Goal: Task Accomplishment & Management: Complete application form

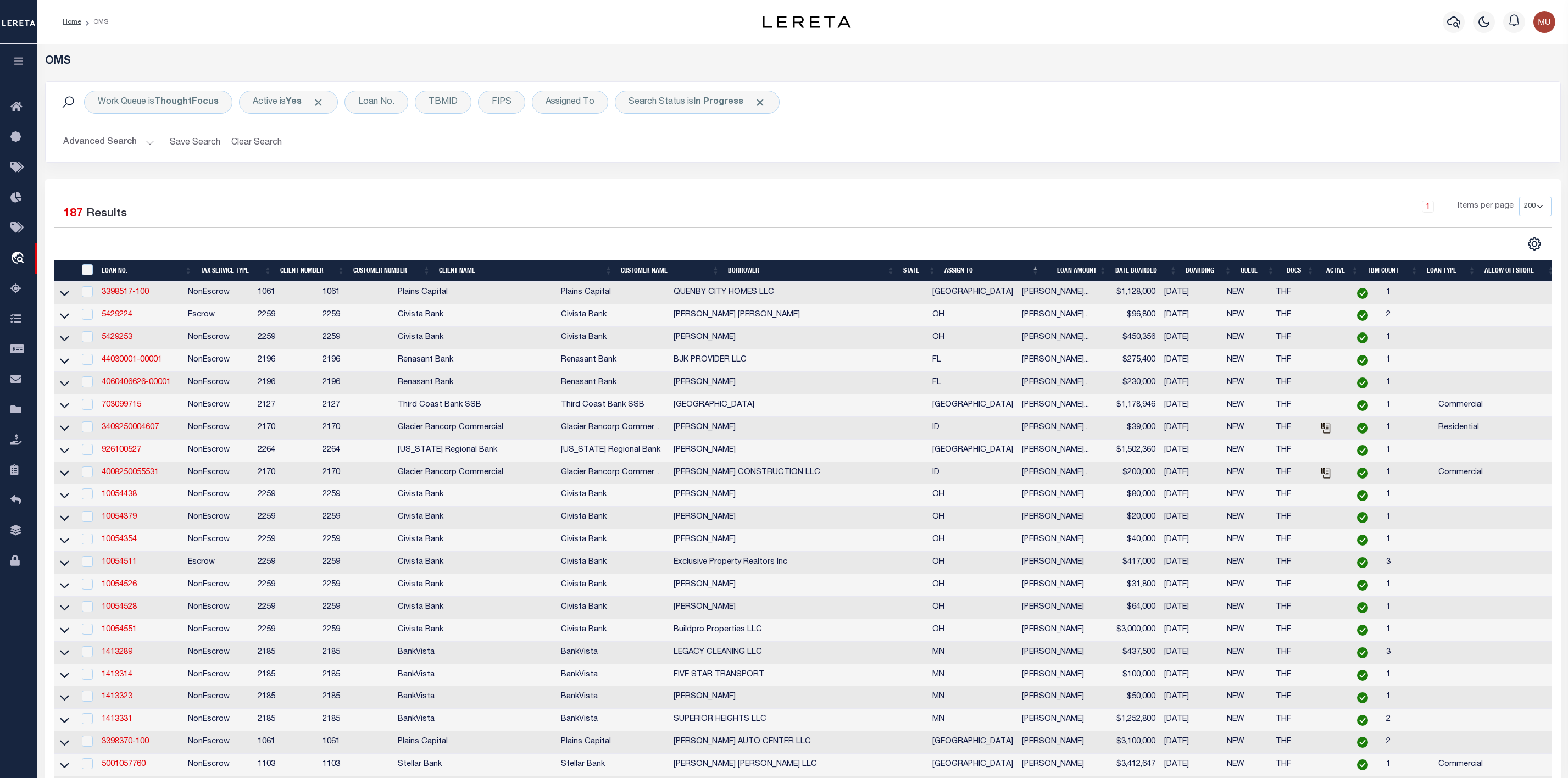
select select "200"
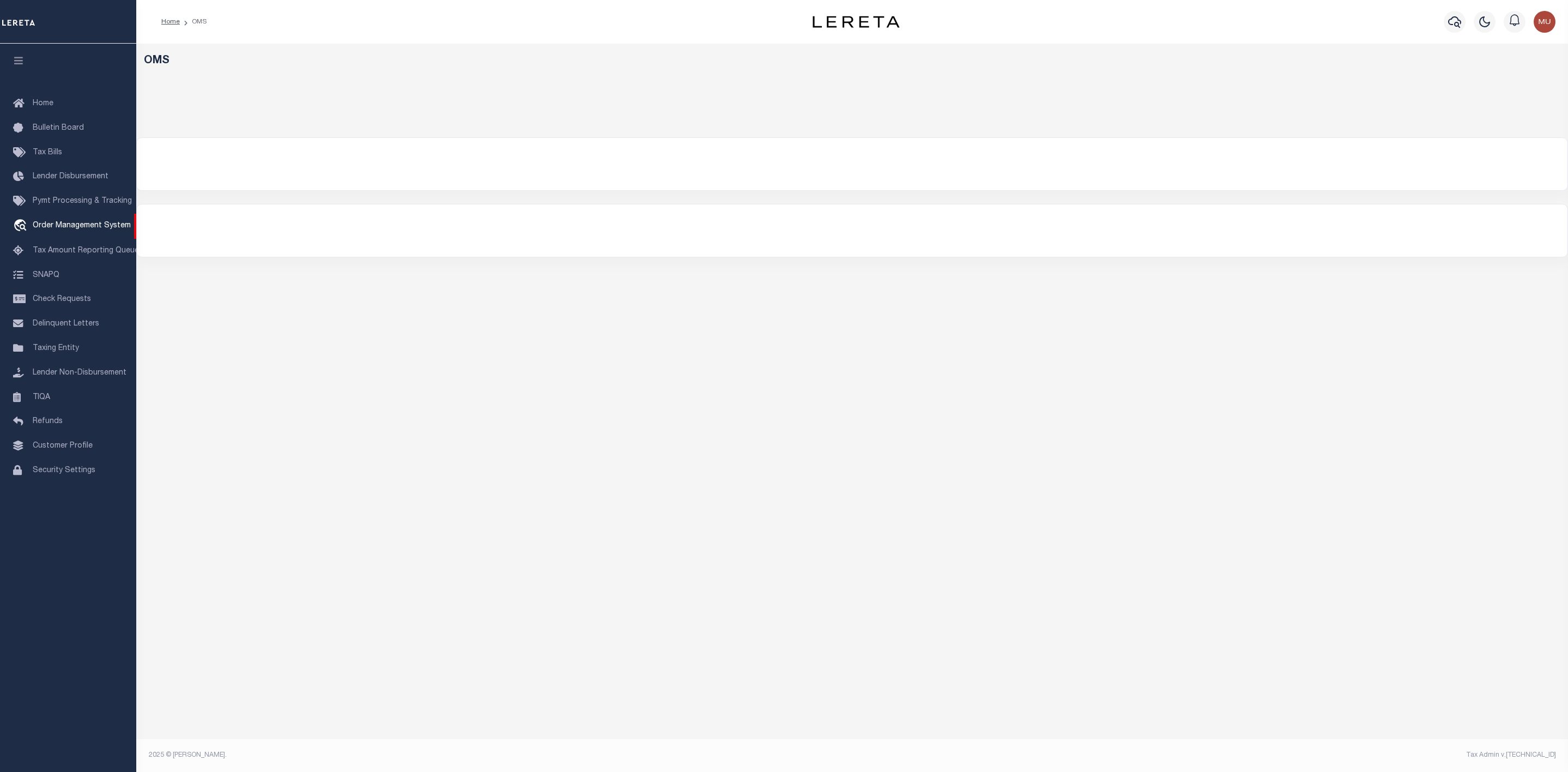
select select "200"
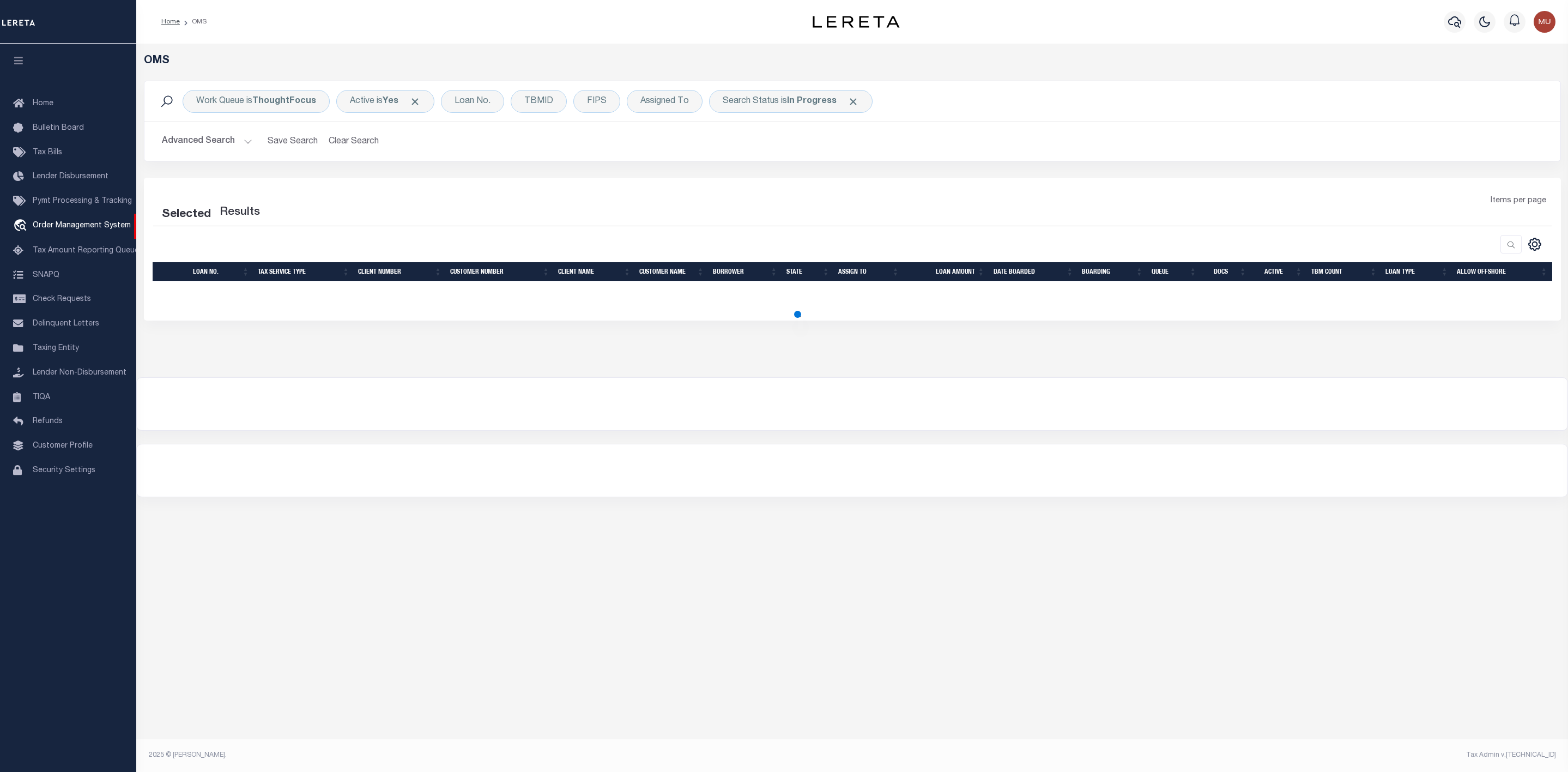
select select "200"
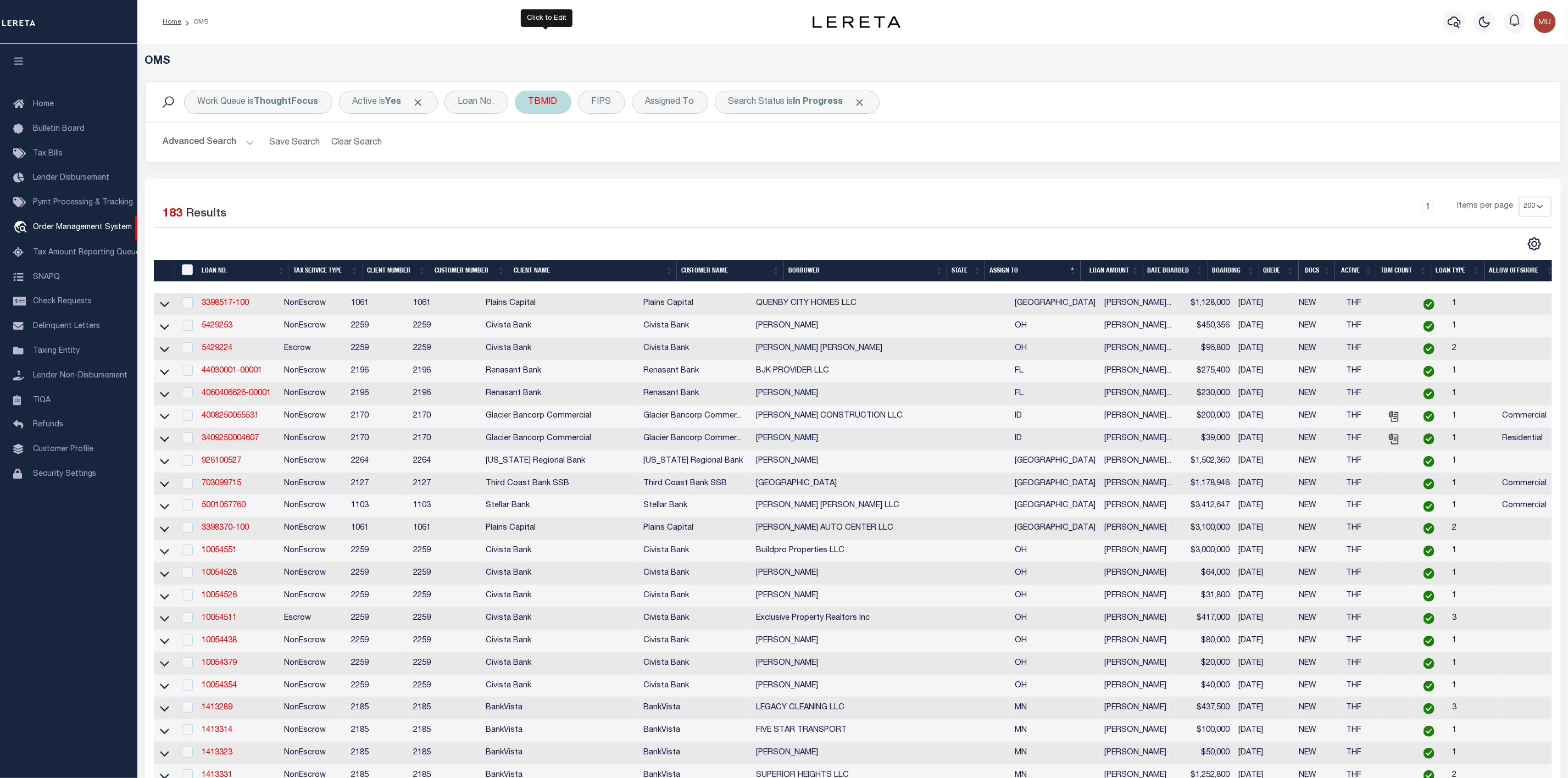
click at [535, 106] on div "TBMID" at bounding box center [542, 102] width 57 height 23
click at [603, 153] on input "number" at bounding box center [610, 152] width 162 height 21
type input "3519428"
click at [678, 179] on input "Apply" at bounding box center [674, 176] width 32 height 18
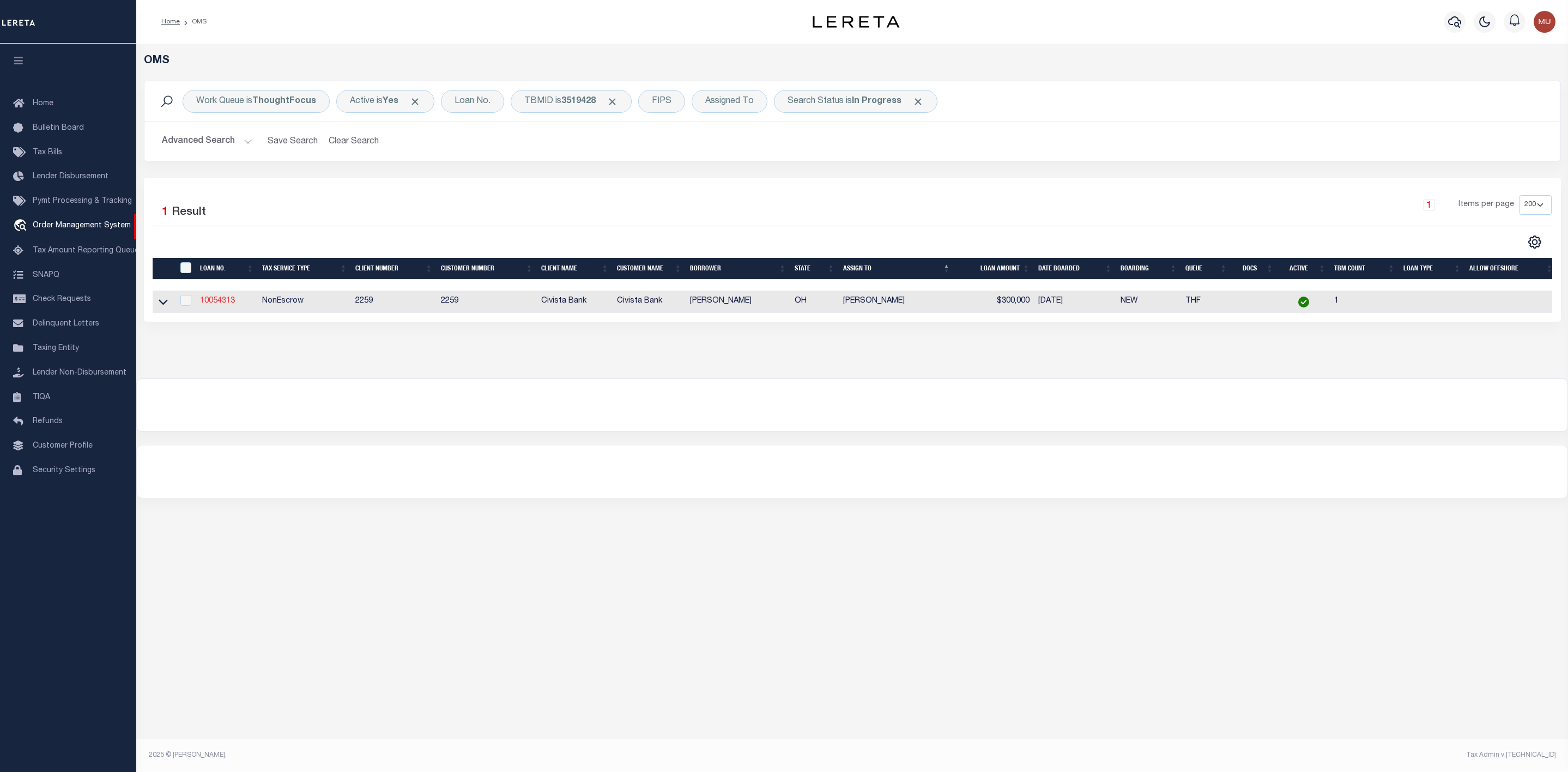
click at [216, 303] on link "10054313" at bounding box center [217, 301] width 35 height 8
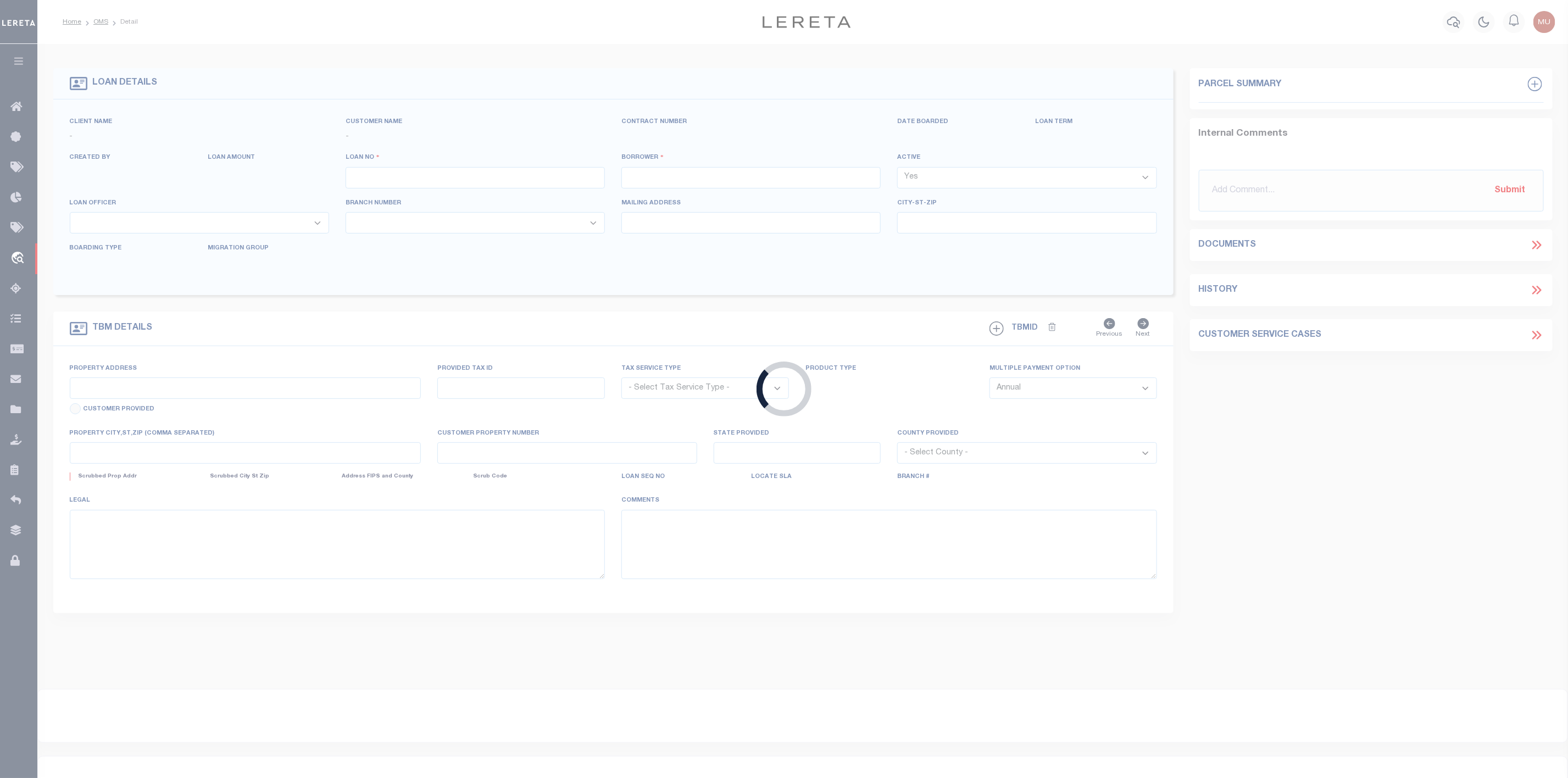
type input "10054313"
type input "[PERSON_NAME]"
select select
type input "2445 Wells Rd"
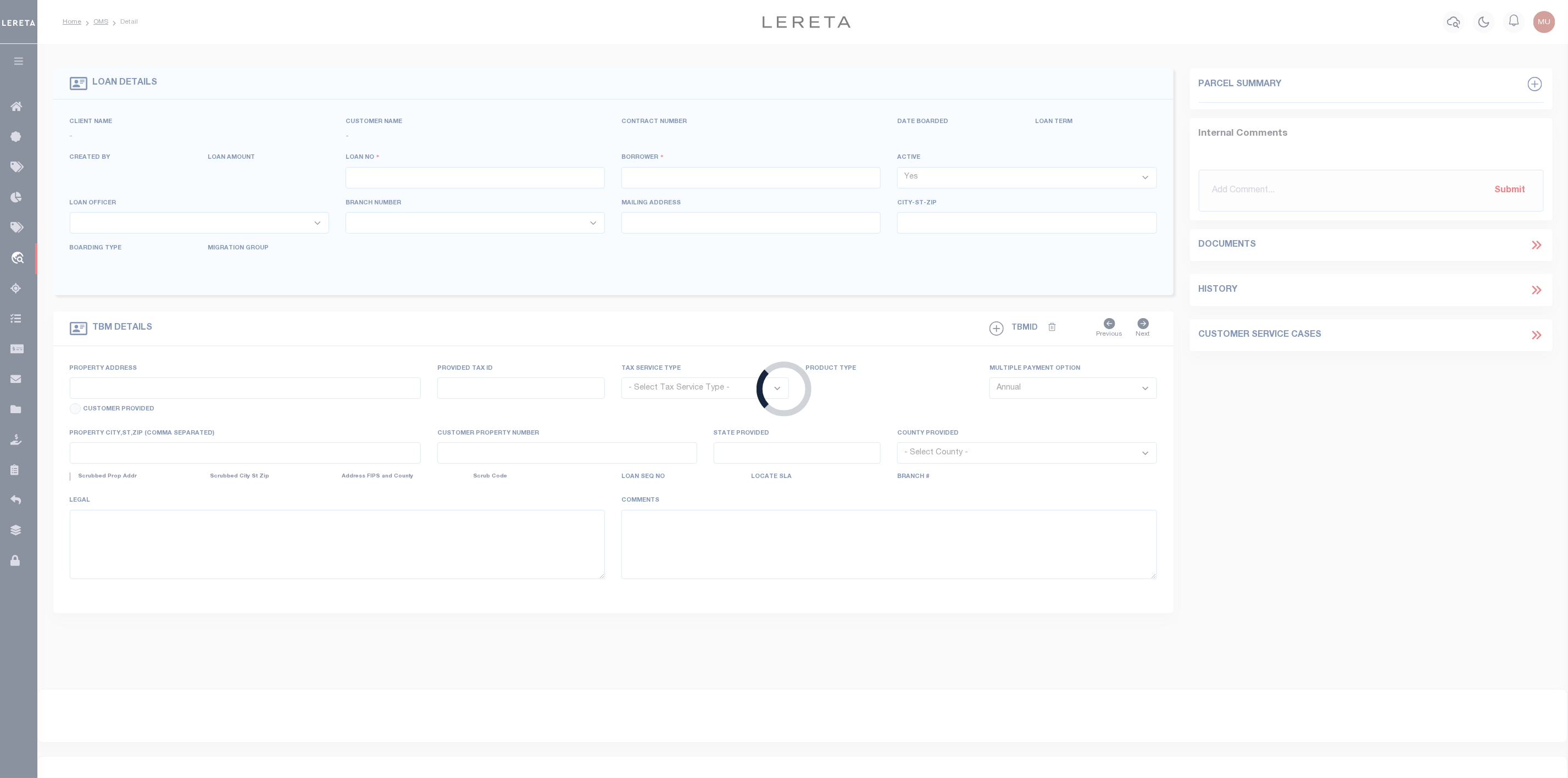
type input "Collins OH 448260000"
select select "NonEscrow"
select select "164207"
type input "7412 State Route 113"
select select
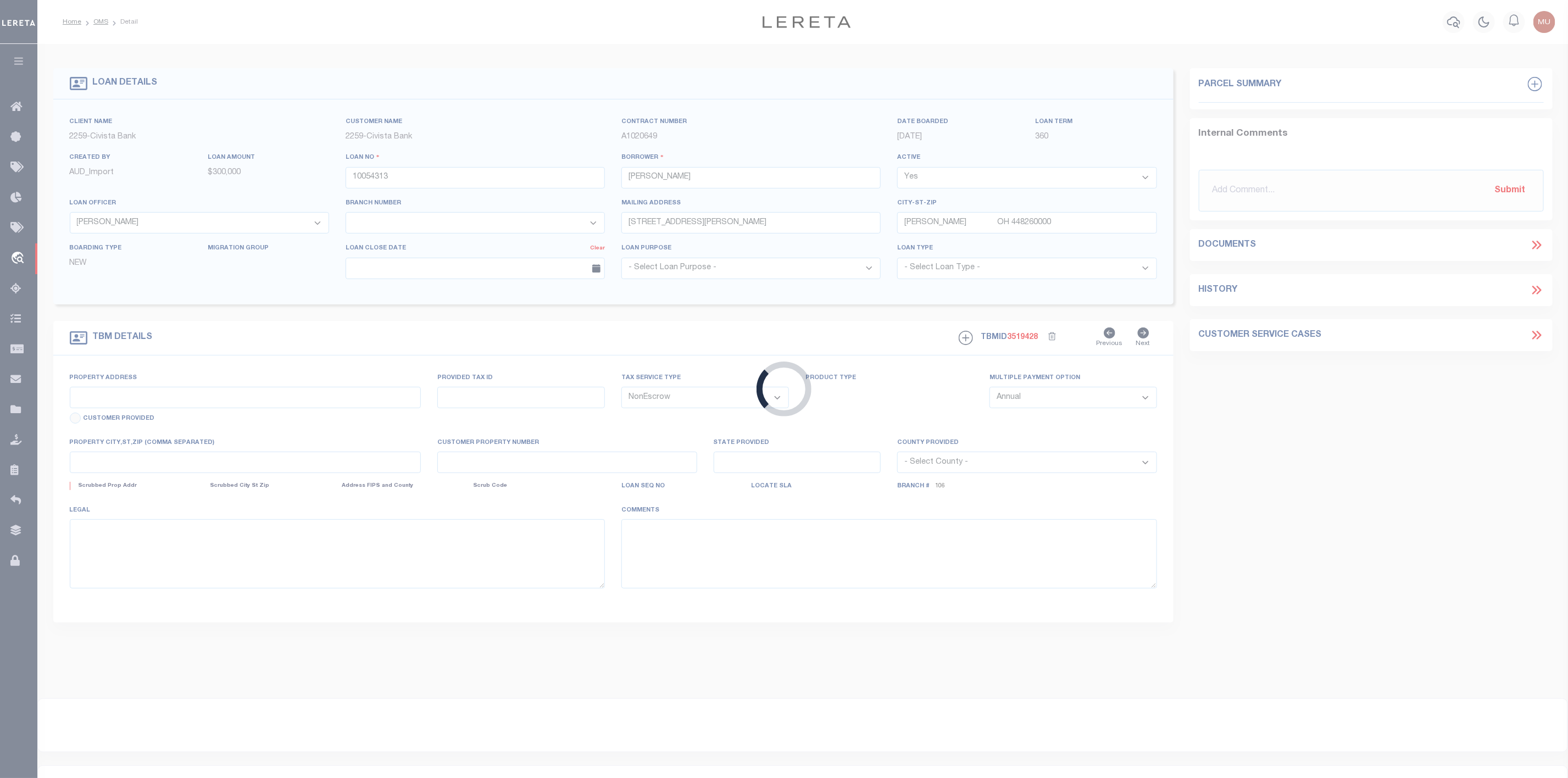
type input "Berlin Heights OH 448149435"
type input "R"
type input "OH"
select select
select select "7617"
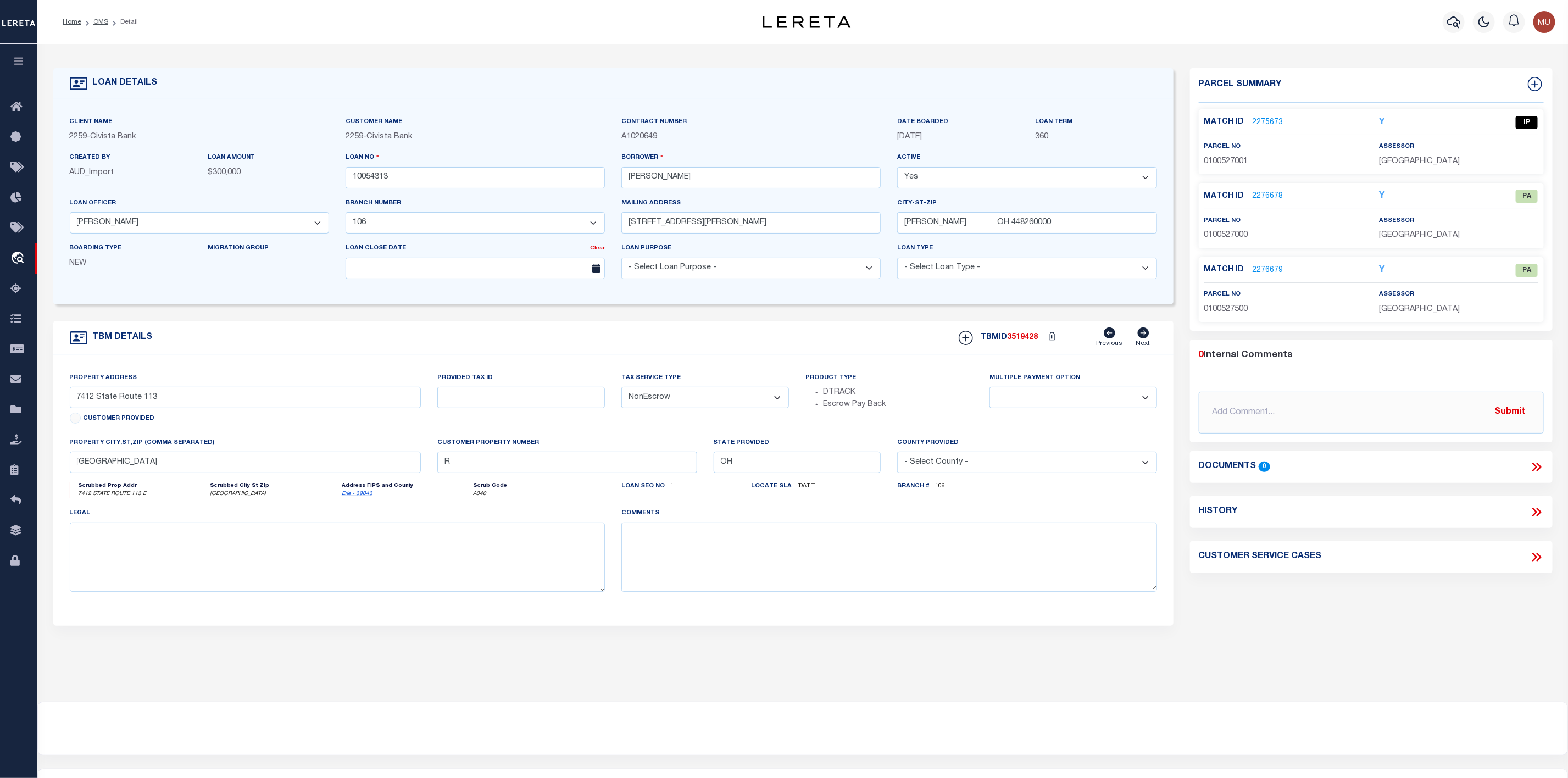
click at [1272, 124] on link "2275673" at bounding box center [1268, 123] width 31 height 11
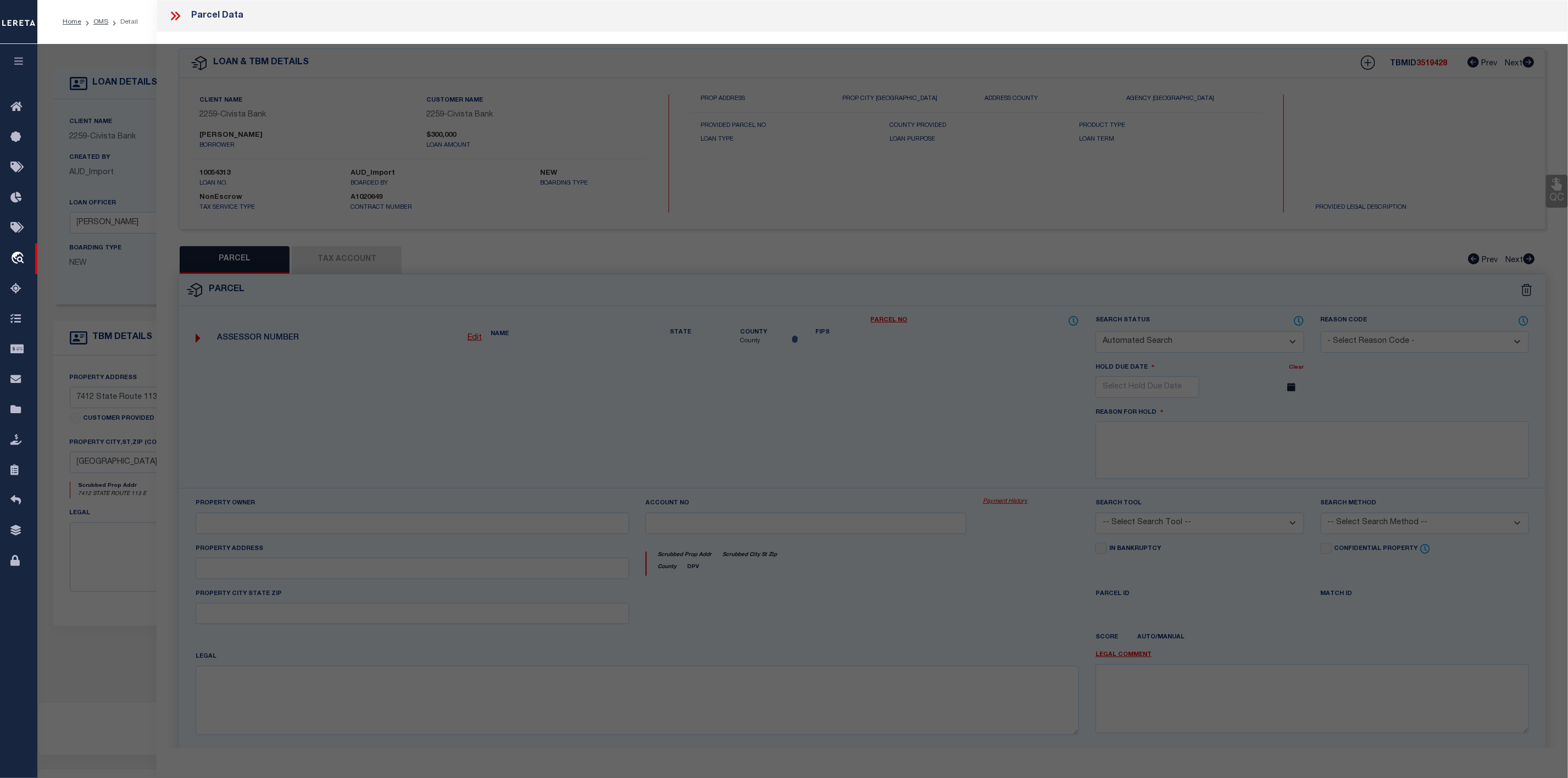
checkbox input "false"
select select "IP"
type input "KILBRIDE DOUGLAS S"
select select "AGW"
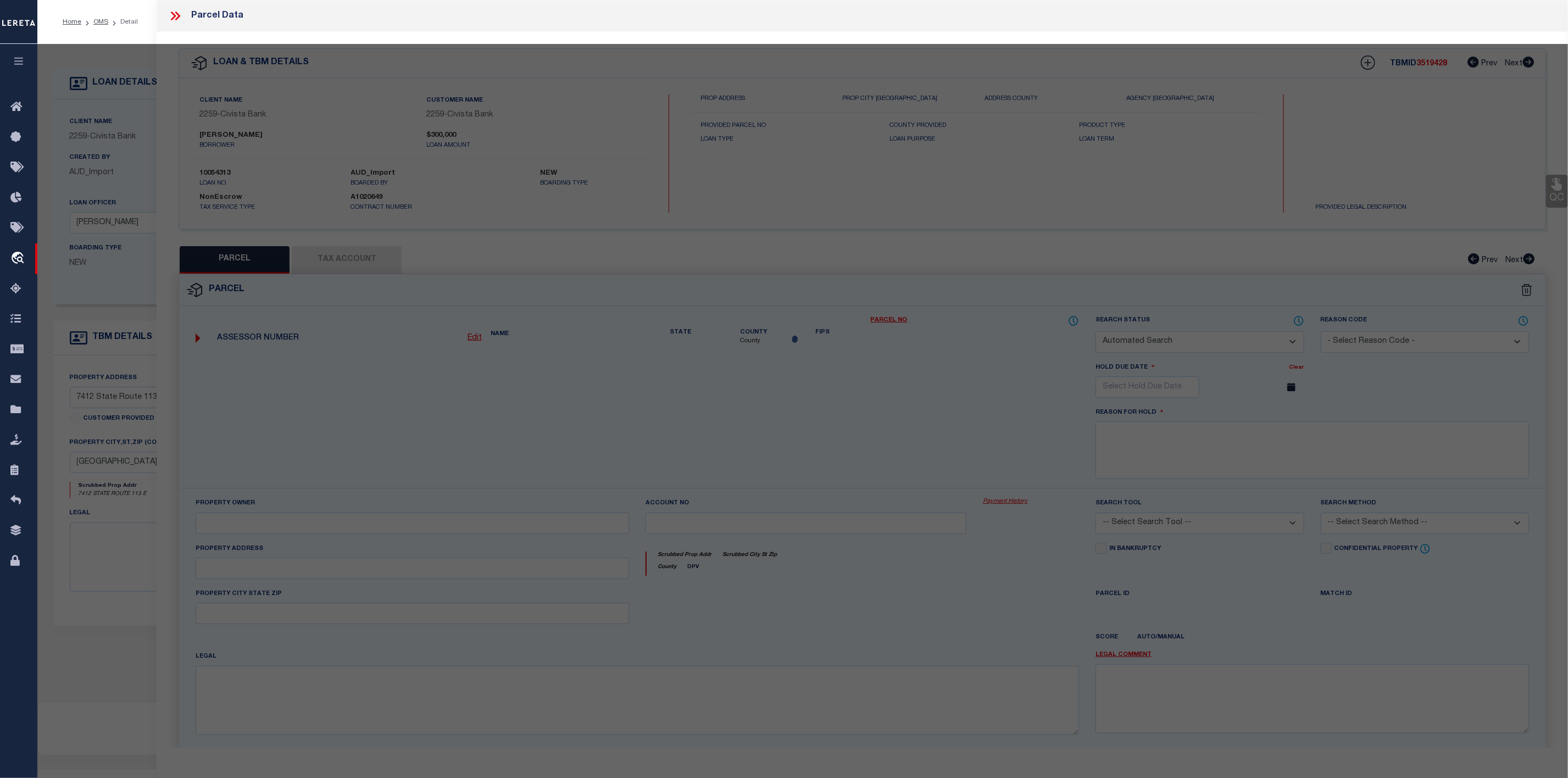
select select "ADD"
type input "7412 SR 113"
type input "BERLIN HEIGHTS OH 44814"
type textarea "1-4-E PT S OF RD 1.5579A"
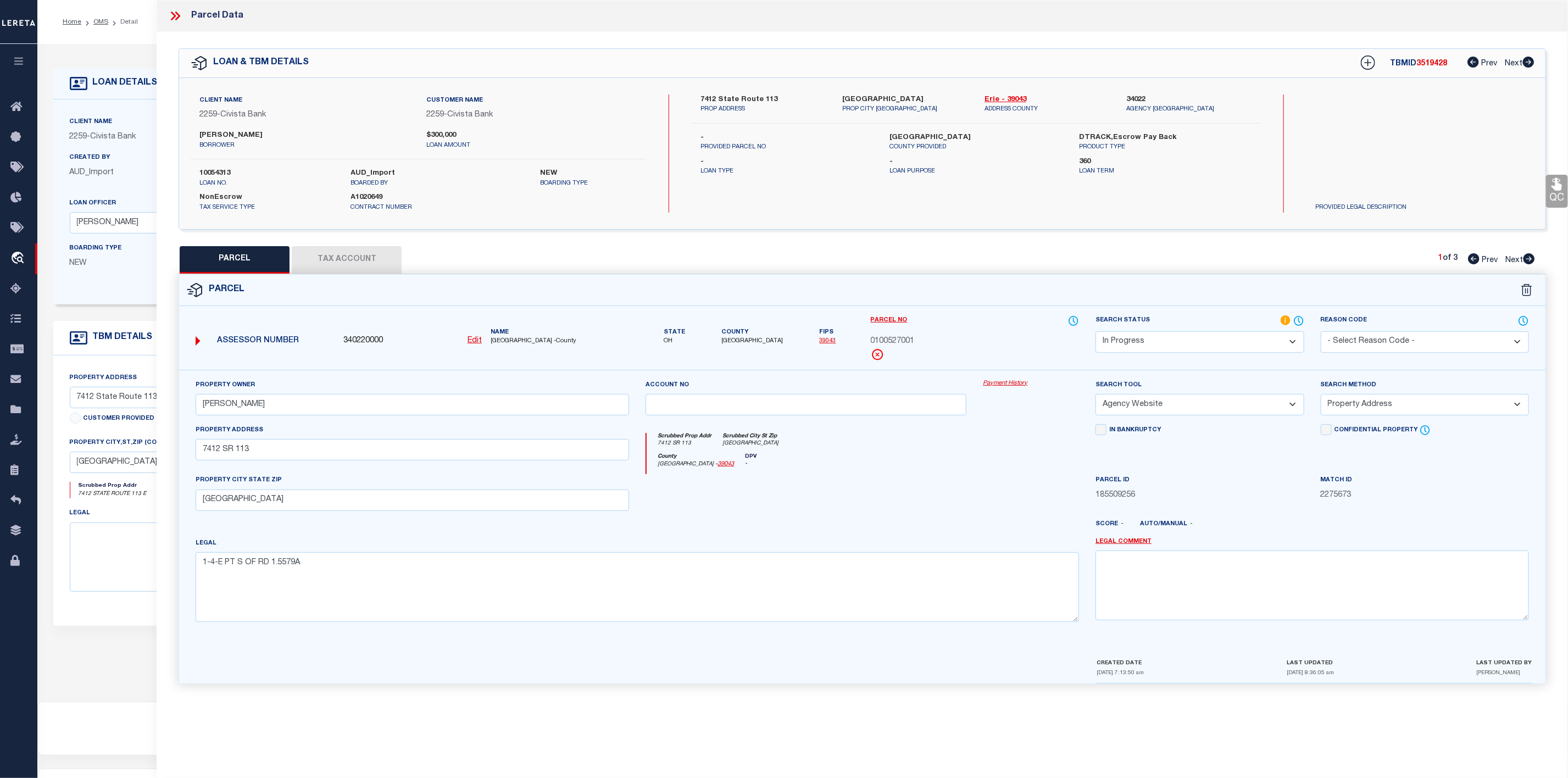
drag, startPoint x: 195, startPoint y: 458, endPoint x: 236, endPoint y: 457, distance: 41.0
click at [236, 457] on div "Property Address 7412 SR 113" at bounding box center [412, 450] width 450 height 50
drag, startPoint x: 237, startPoint y: 453, endPoint x: 174, endPoint y: 453, distance: 63.0
click at [174, 453] on div "Property Owner KILBRIDE DOUGLAS S Account no Payment History Search Tool" at bounding box center [862, 527] width 1382 height 314
click at [372, 259] on button "Tax Account" at bounding box center [346, 260] width 110 height 27
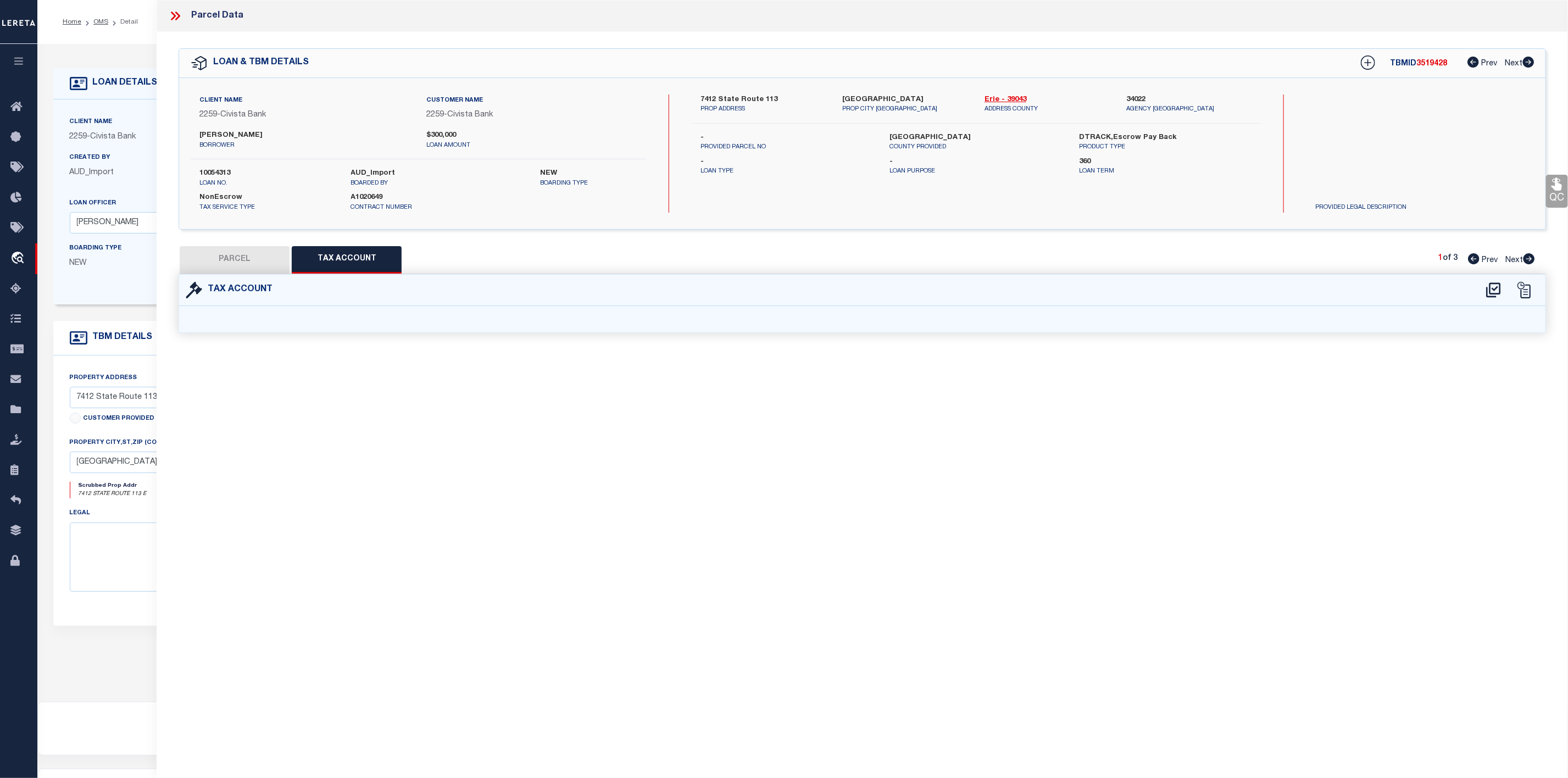
select select "100"
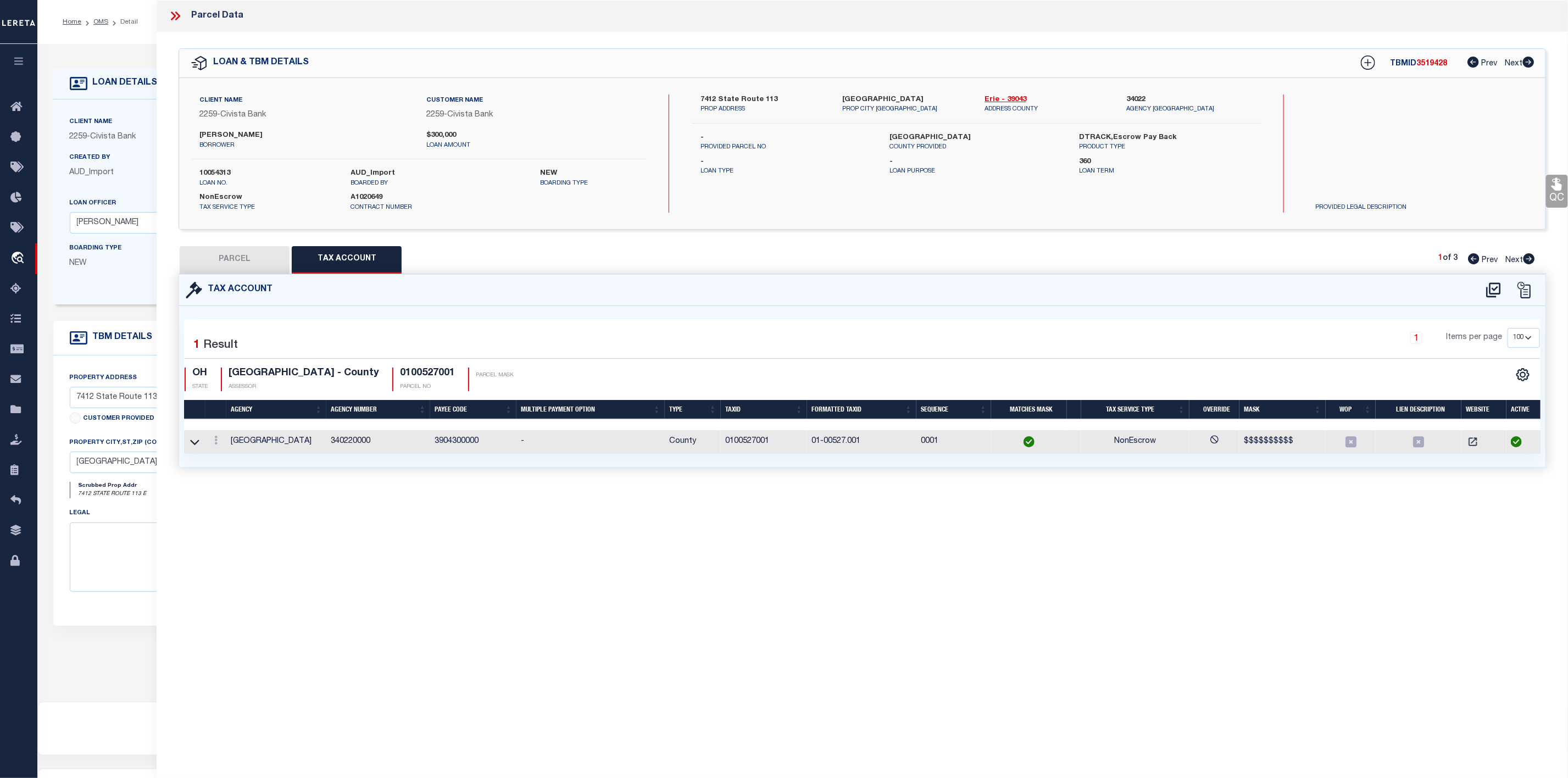
click at [262, 258] on button "PARCEL" at bounding box center [234, 260] width 110 height 27
select select "AS"
select select
checkbox input "false"
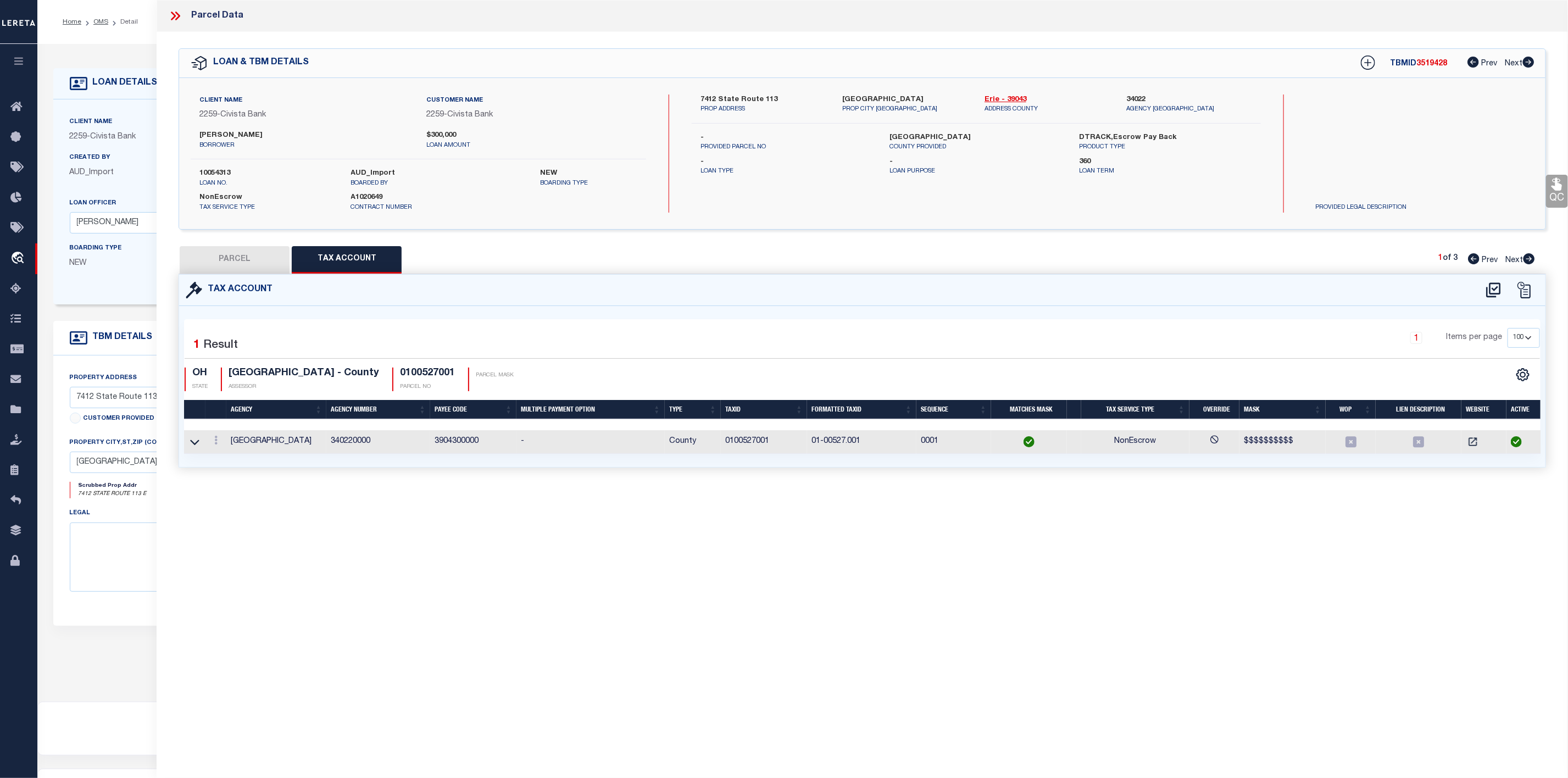
checkbox input "false"
select select "IP"
type input "KILBRIDE DOUGLAS S"
select select "AGW"
select select "ADD"
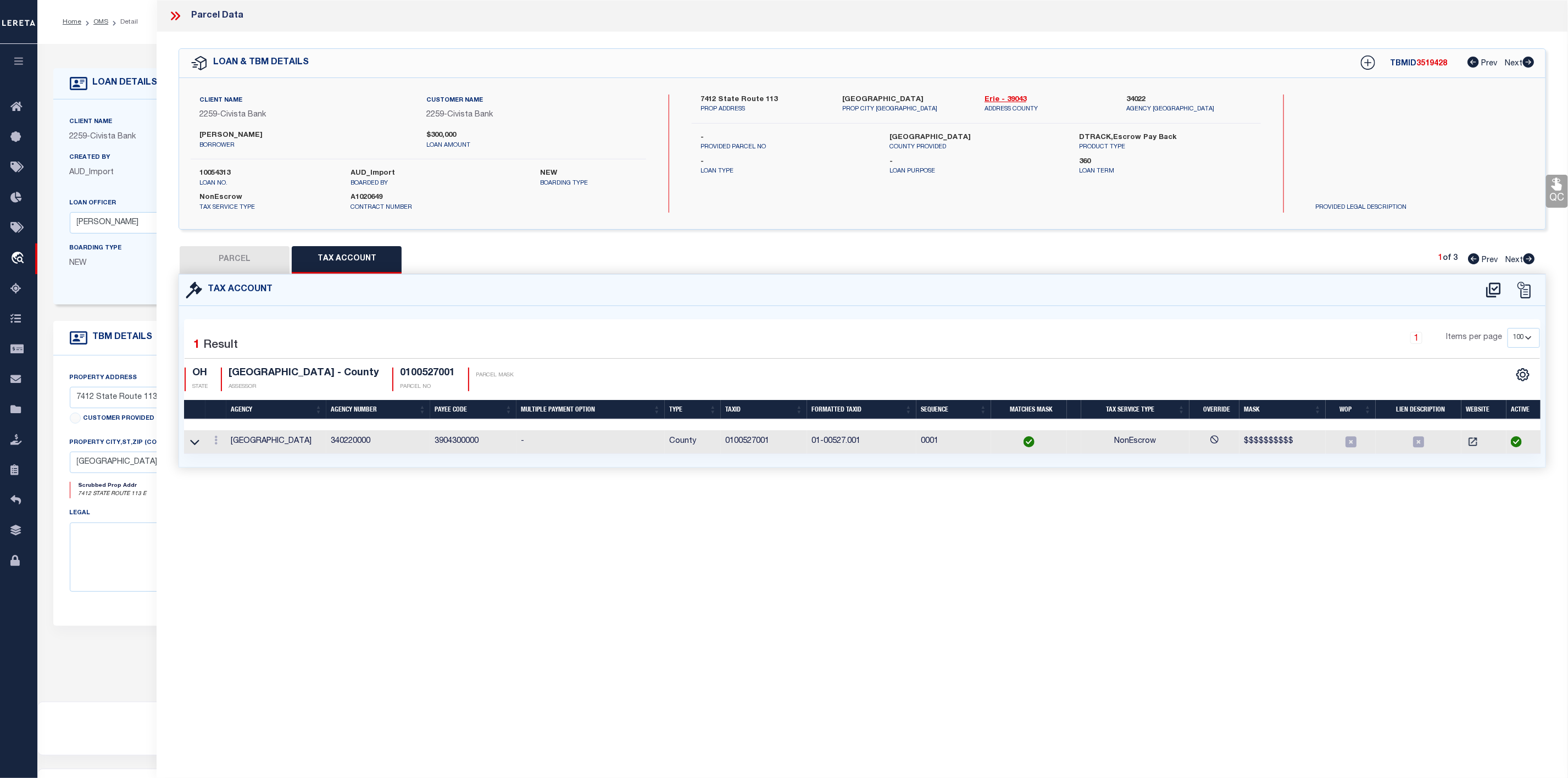
type input "7412 SR 113"
type input "BERLIN HEIGHTS OH 44814"
type textarea "1-4-E PT S OF RD 1.5579A"
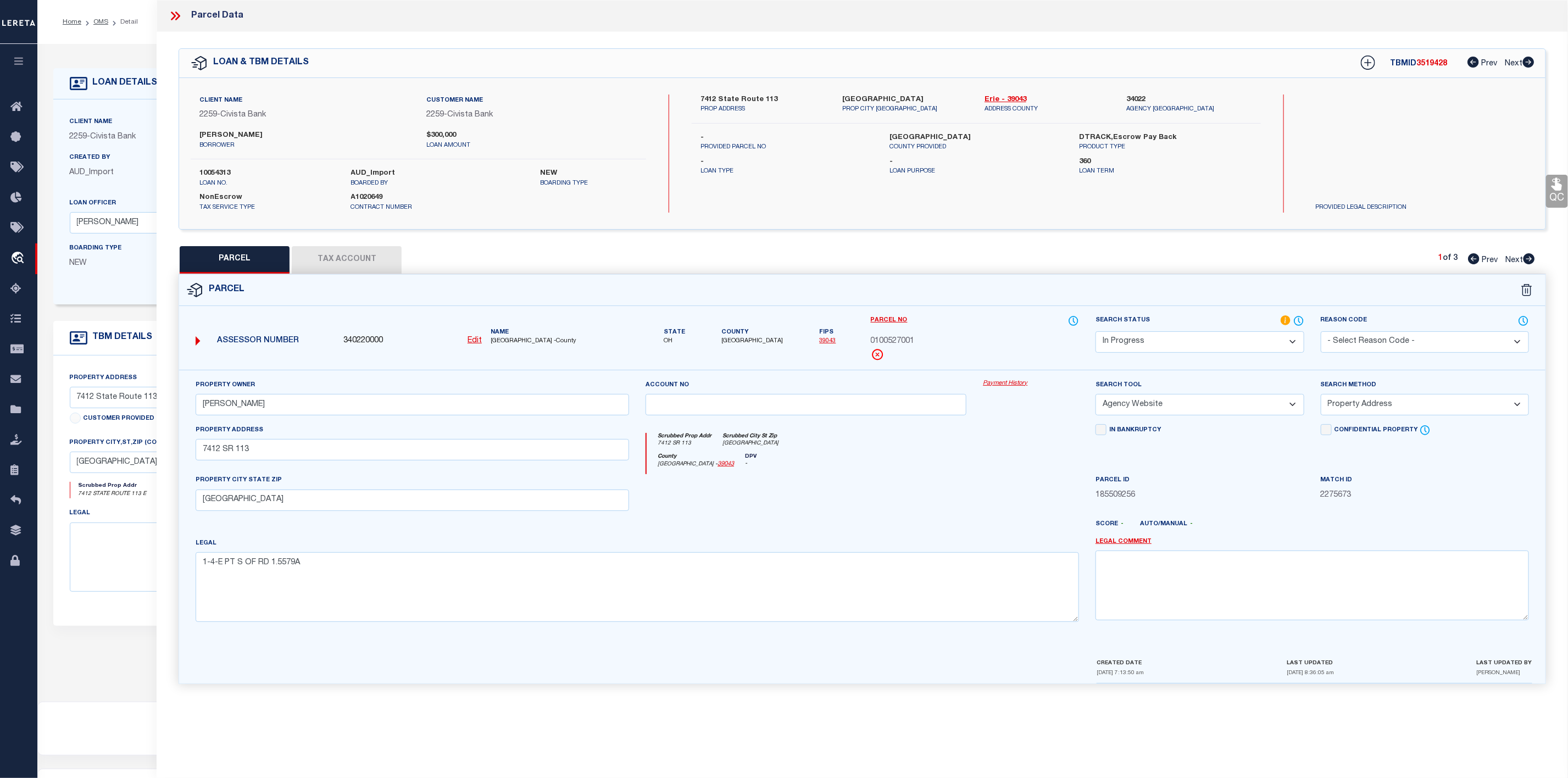
click at [355, 259] on button "Tax Account" at bounding box center [346, 260] width 110 height 27
select select "100"
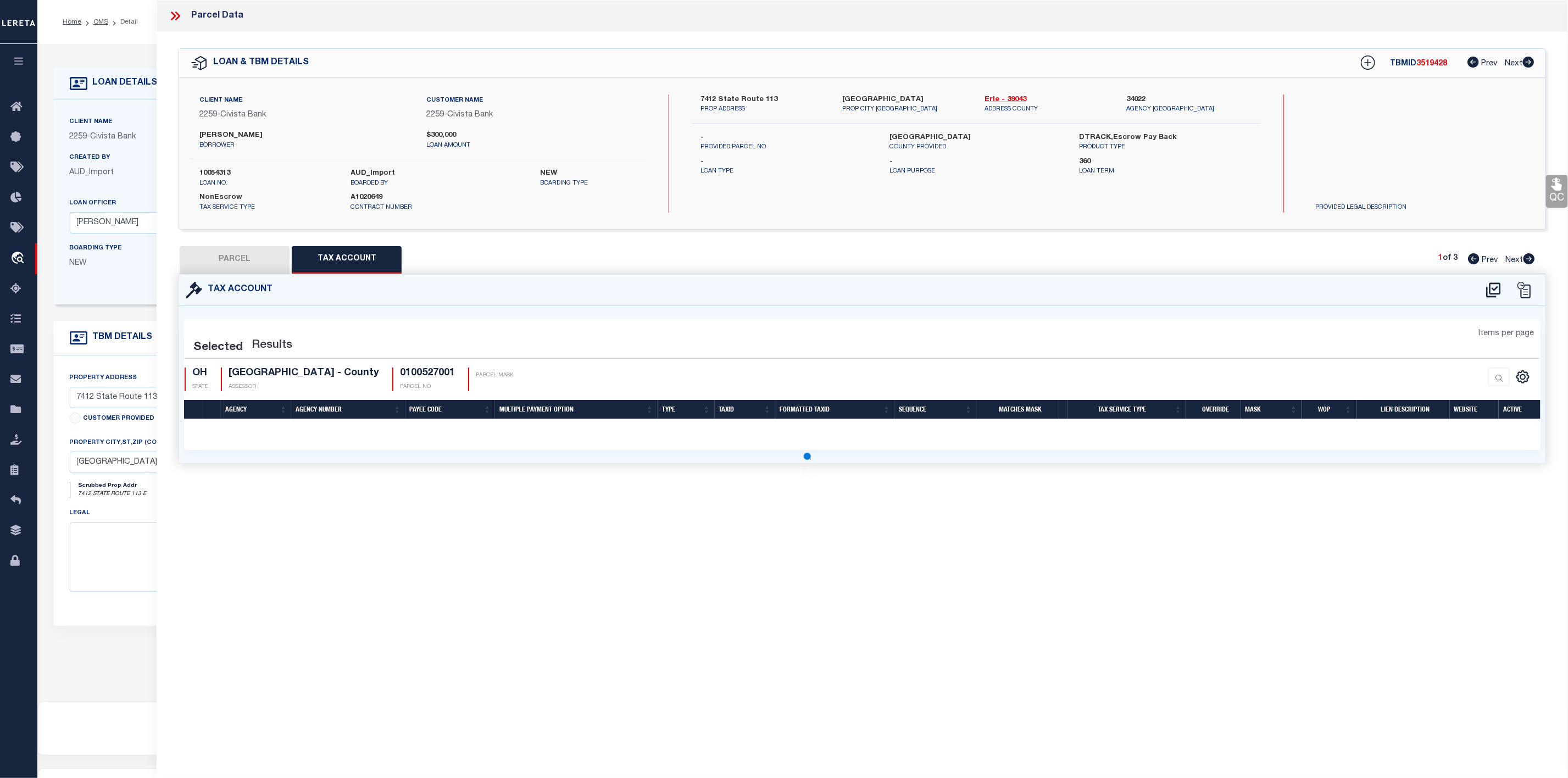
select select "100"
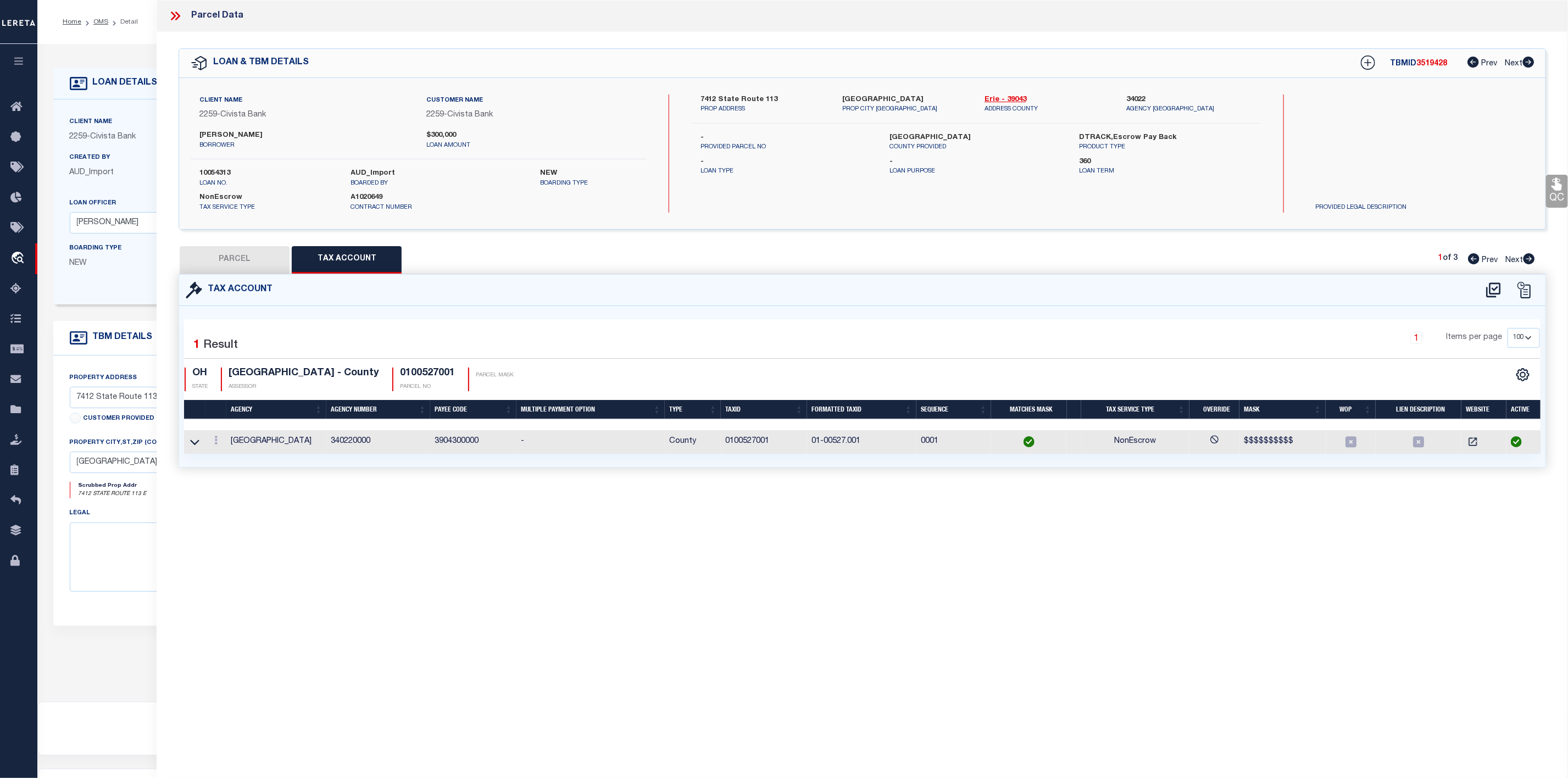
click at [213, 262] on button "PARCEL" at bounding box center [234, 260] width 110 height 27
select select "AS"
select select
checkbox input "false"
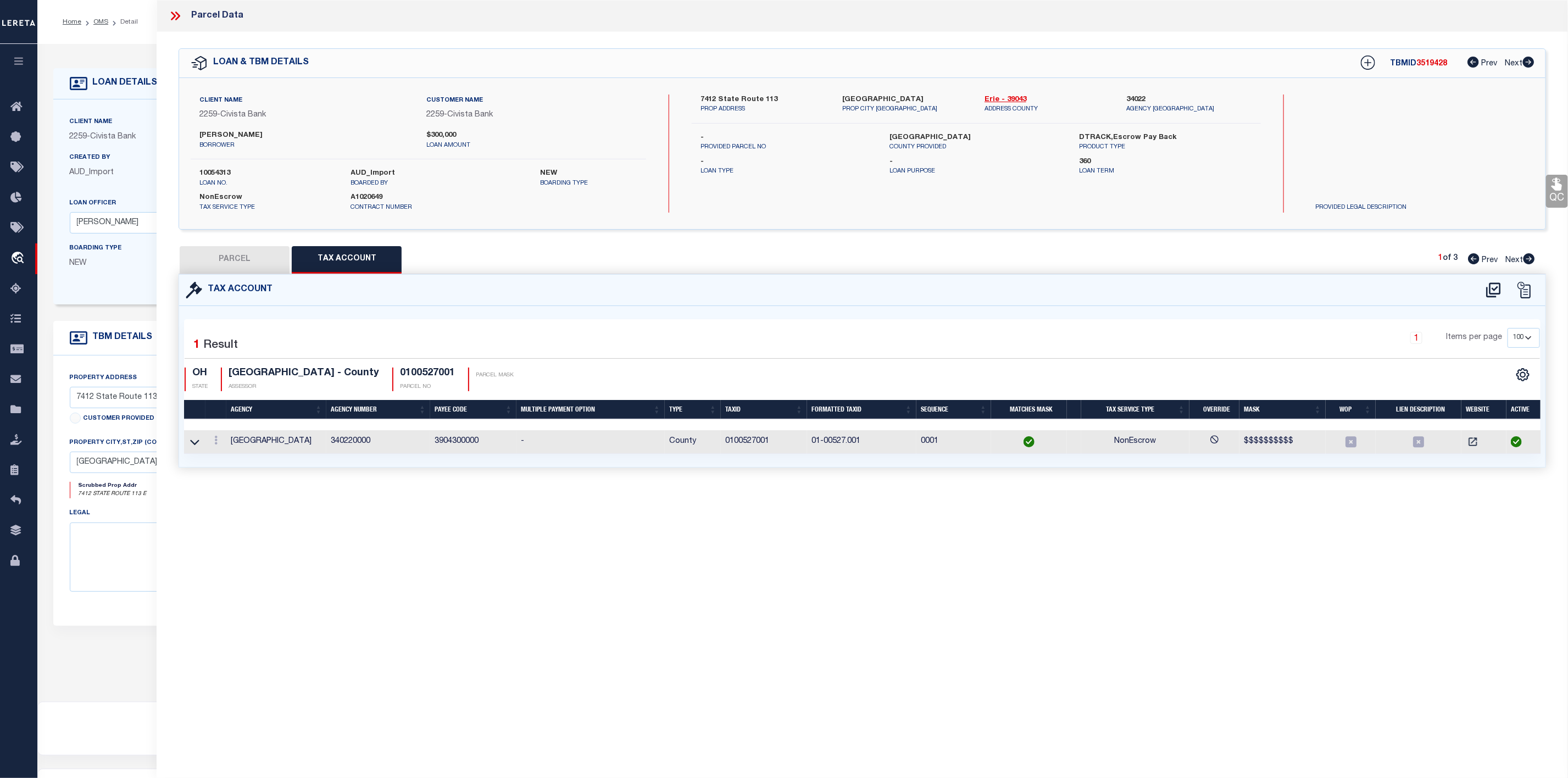
checkbox input "false"
select select "IP"
type input "KILBRIDE DOUGLAS S"
select select "AGW"
select select "ADD"
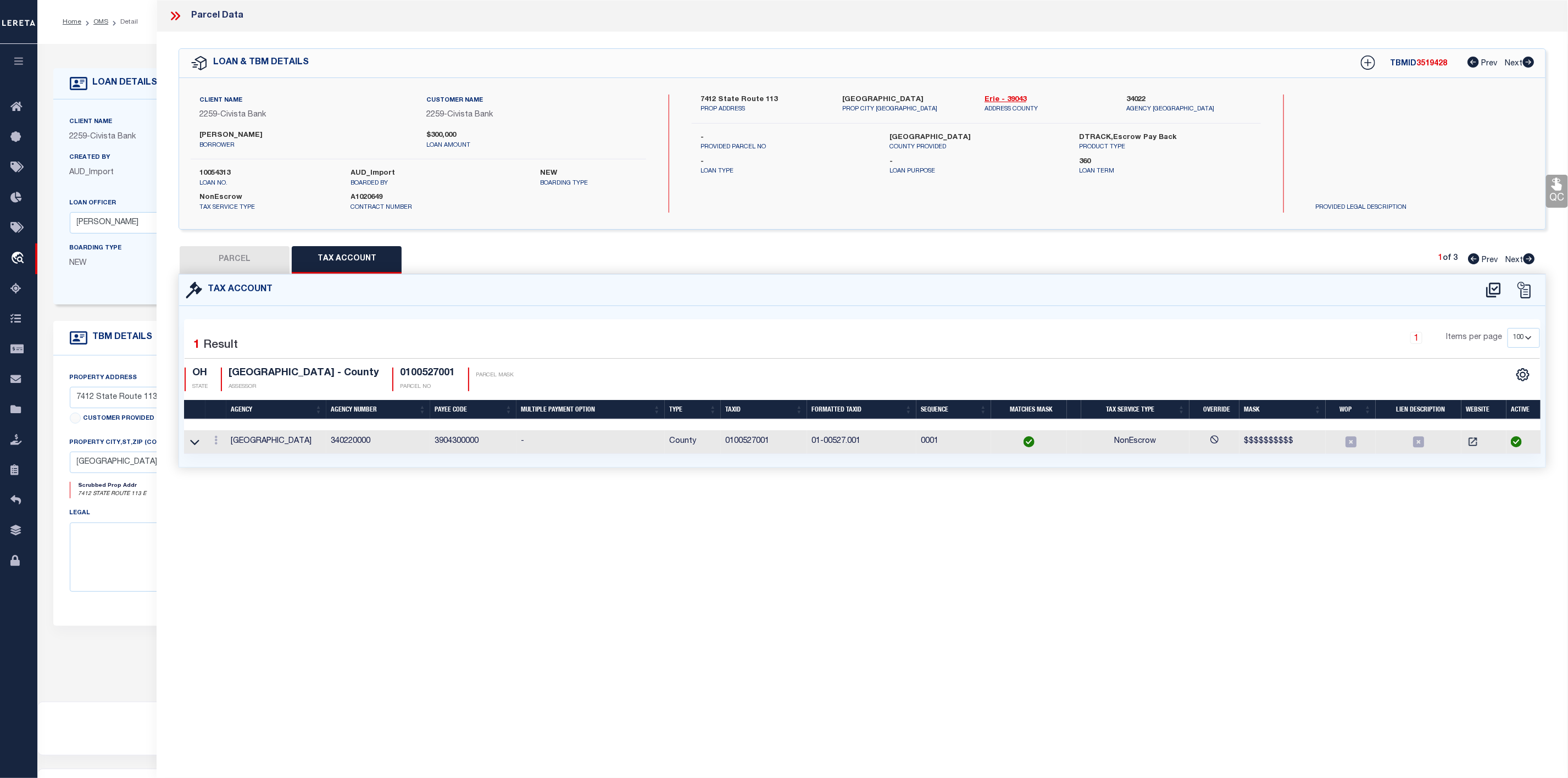
type input "7412 SR 113"
type input "BERLIN HEIGHTS OH 44814"
type textarea "1-4-E PT S OF RD 1.5579A"
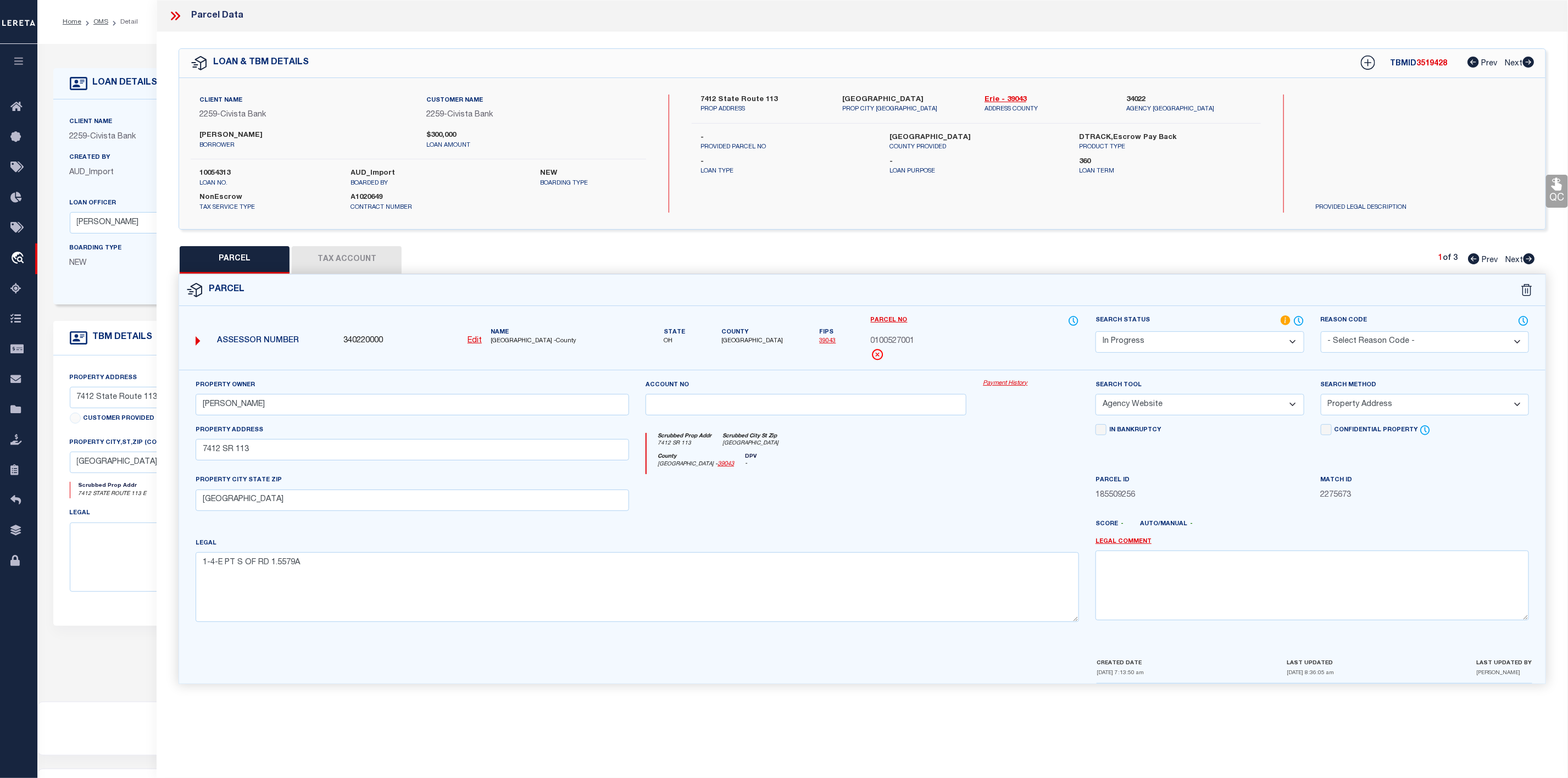
click at [1145, 333] on select "Automated Search Bad Parcel Complete Duplicate Parcel High Dollar Reporting In …" at bounding box center [1199, 342] width 208 height 22
click at [1096, 333] on select "Automated Search Bad Parcel Complete Duplicate Parcel High Dollar Reporting In …" at bounding box center [1199, 342] width 208 height 22
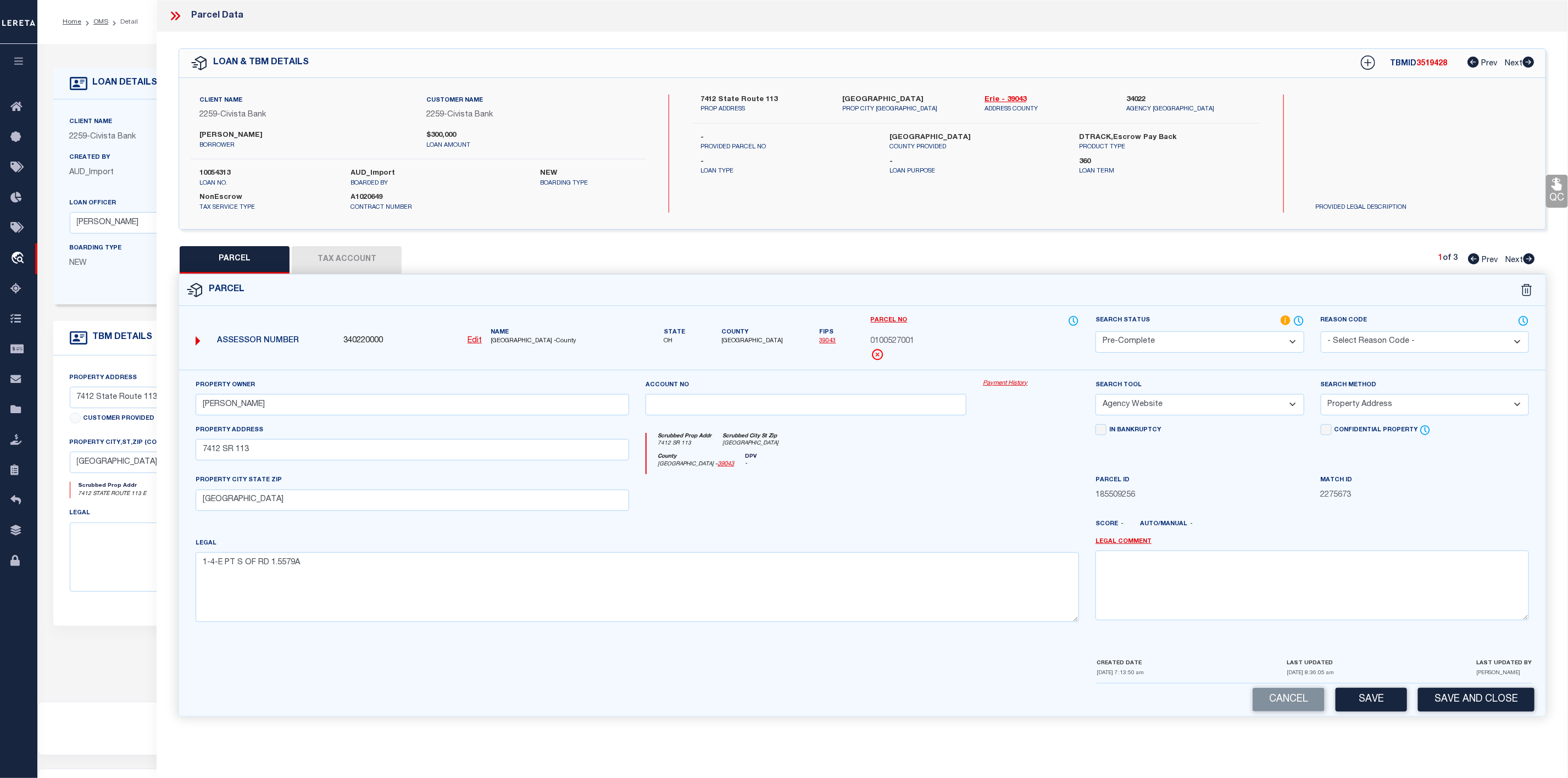
scroll to position [68, 0]
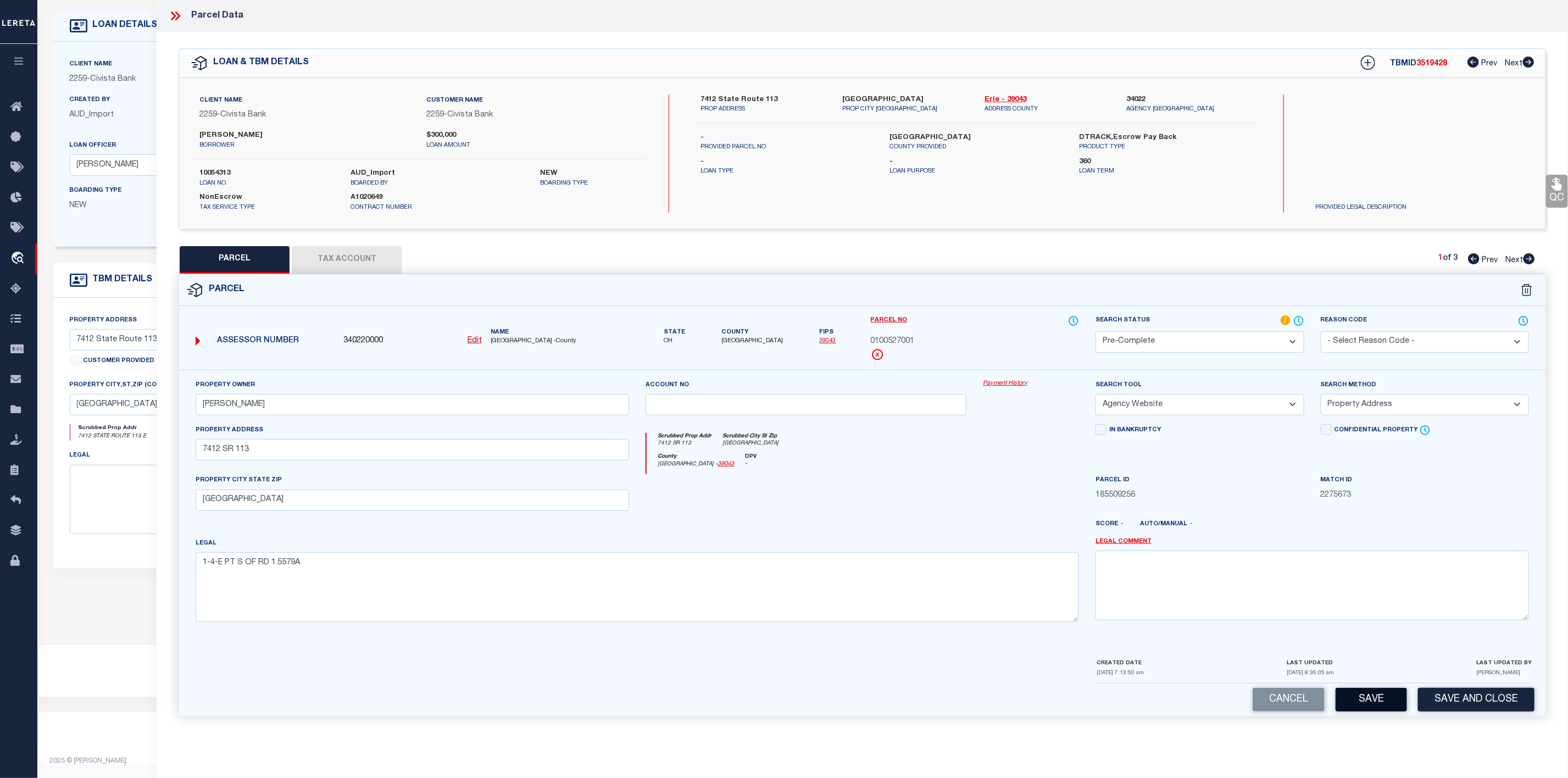
click at [1380, 711] on button "Save" at bounding box center [1371, 700] width 71 height 24
select select "AS"
select select
checkbox input "false"
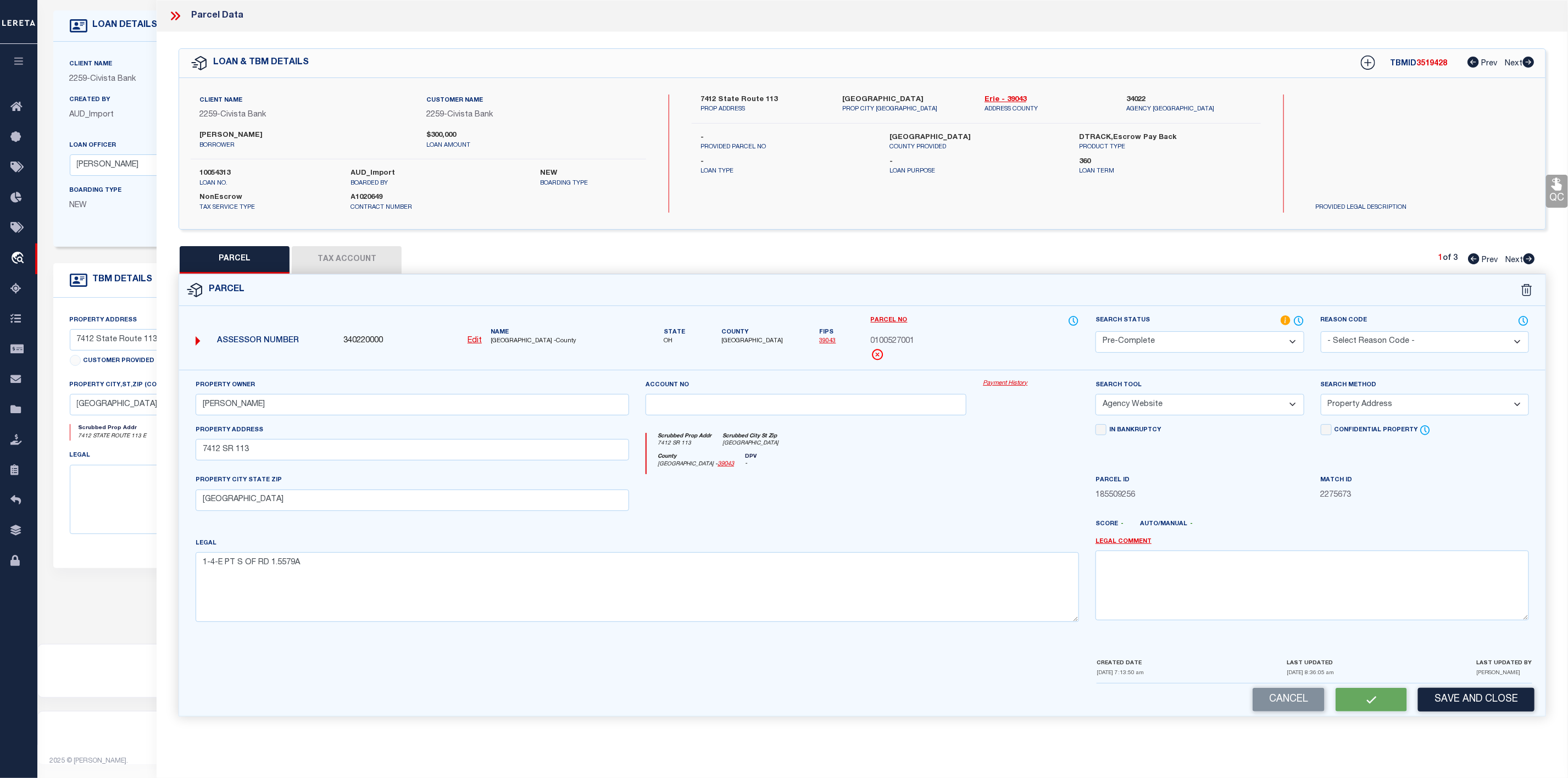
checkbox input "false"
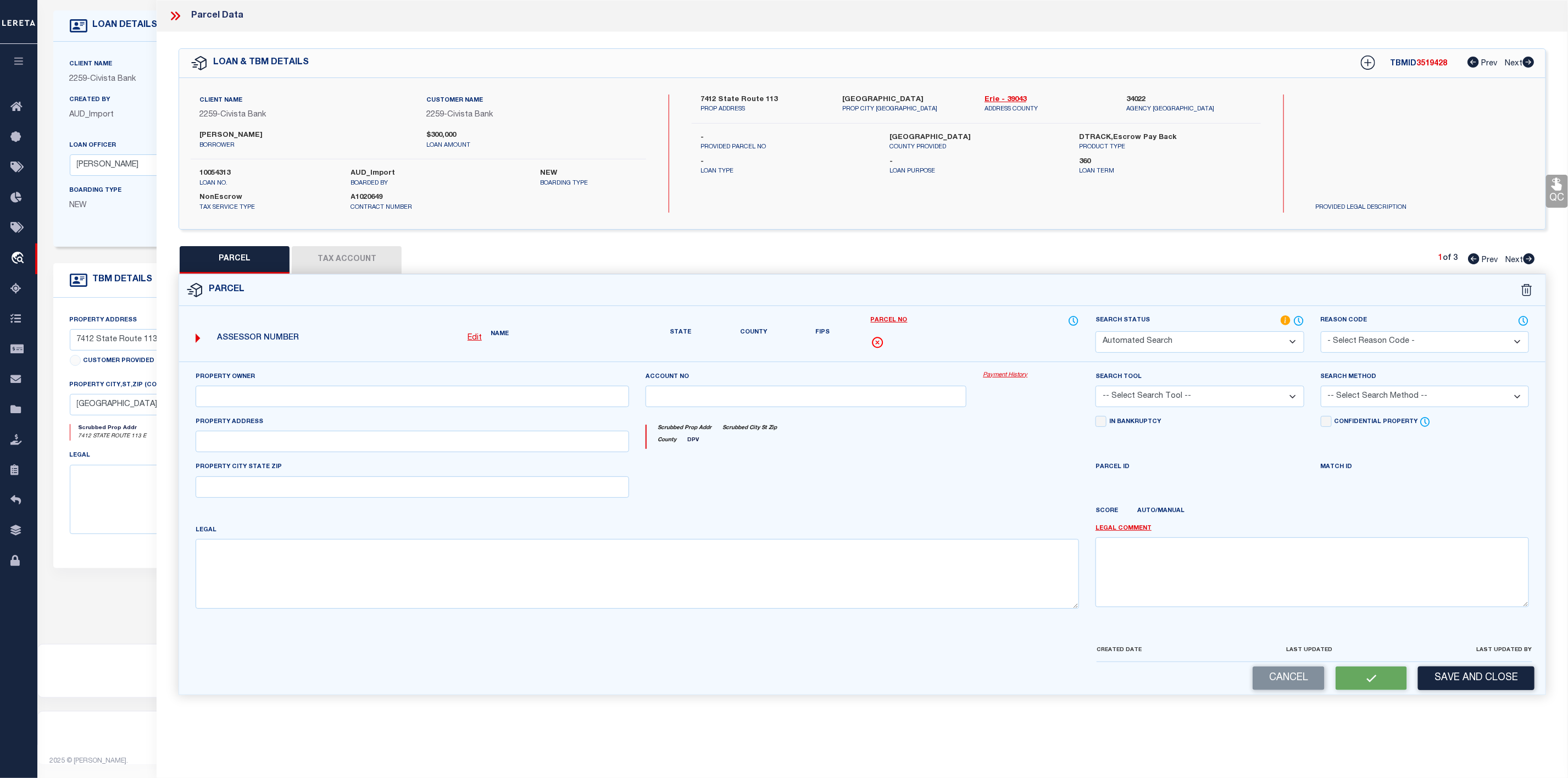
select select "PC"
type input "KILBRIDE DOUGLAS S"
select select "AGW"
select select "ADD"
type input "7412 SR 113"
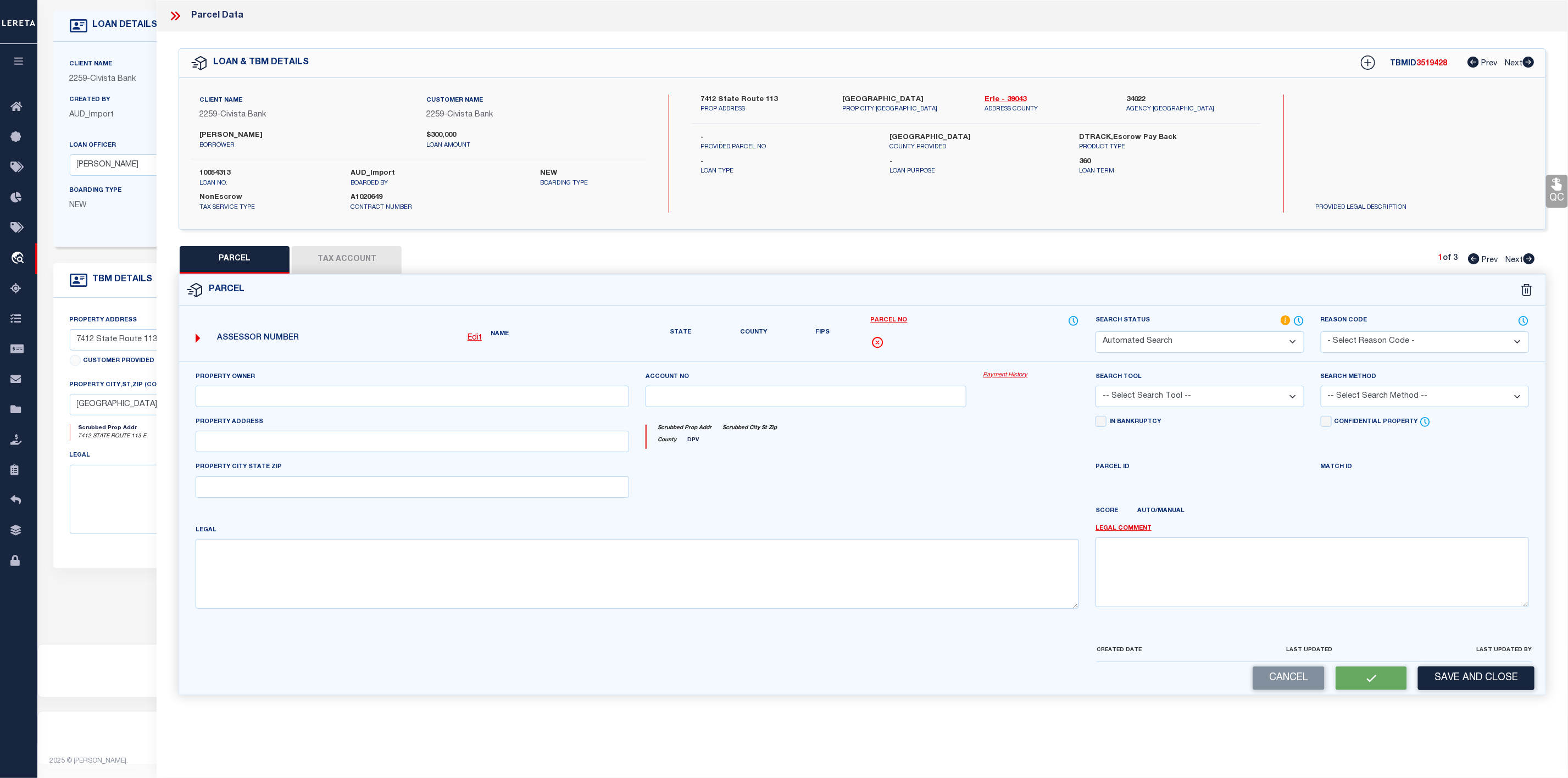
type input "BERLIN HEIGHTS OH 44814"
type textarea "1-4-E PT S OF RD 1.5579A"
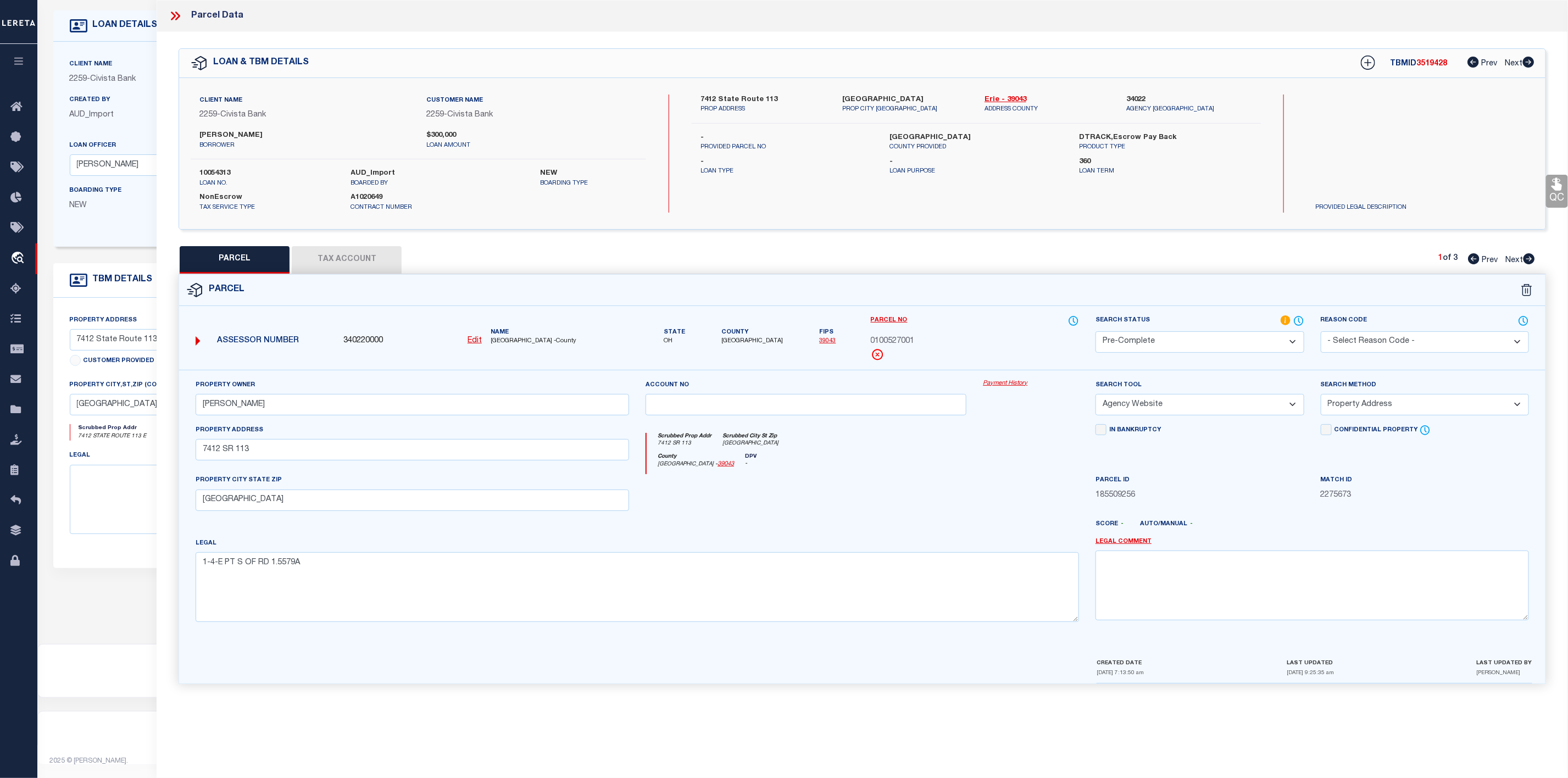
click at [1532, 263] on icon at bounding box center [1529, 259] width 11 height 11
select select "AS"
select select
checkbox input "false"
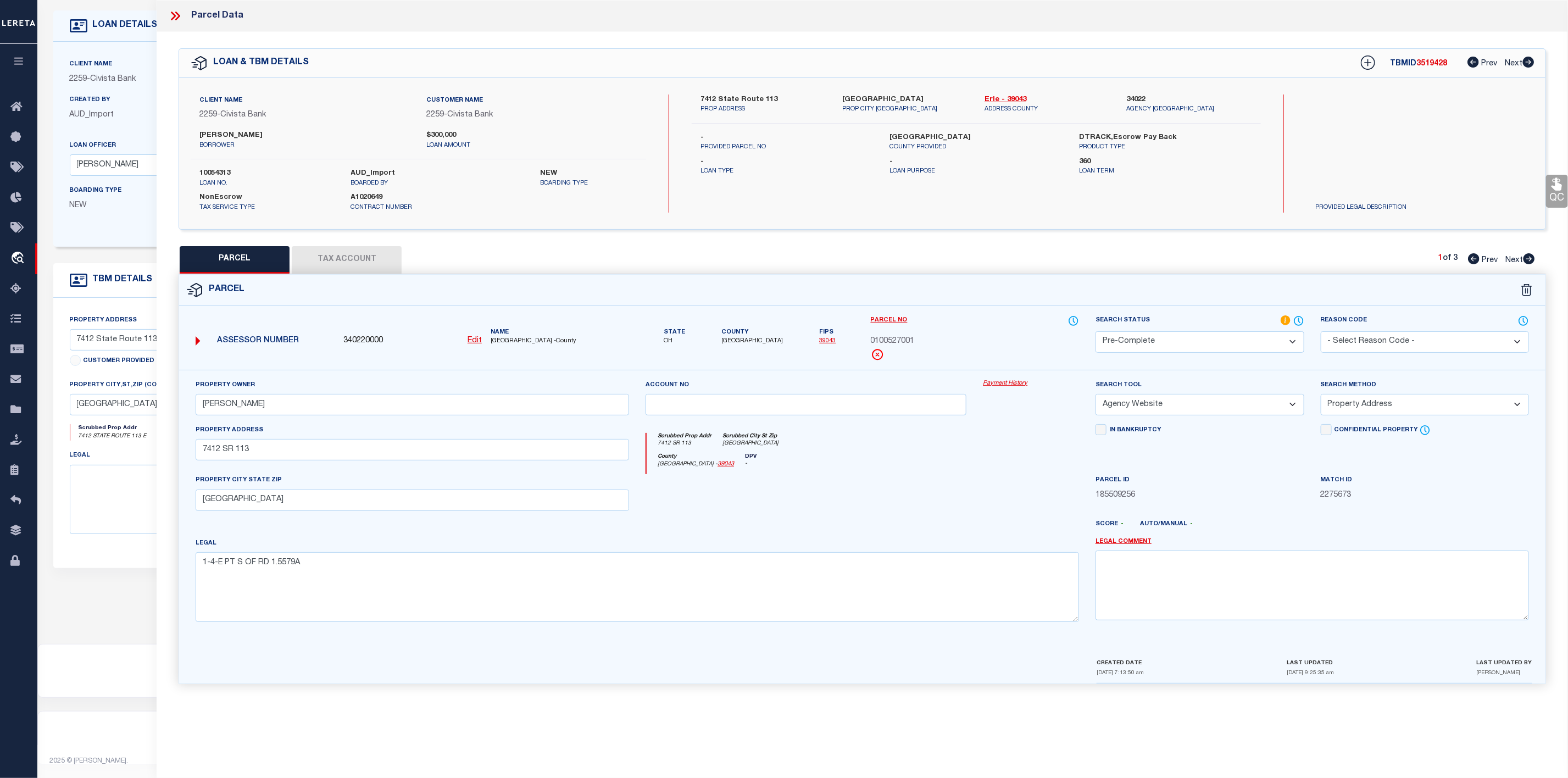
checkbox input "false"
select select "PA"
select select "PRO"
select select "ADD"
checkbox input "false"
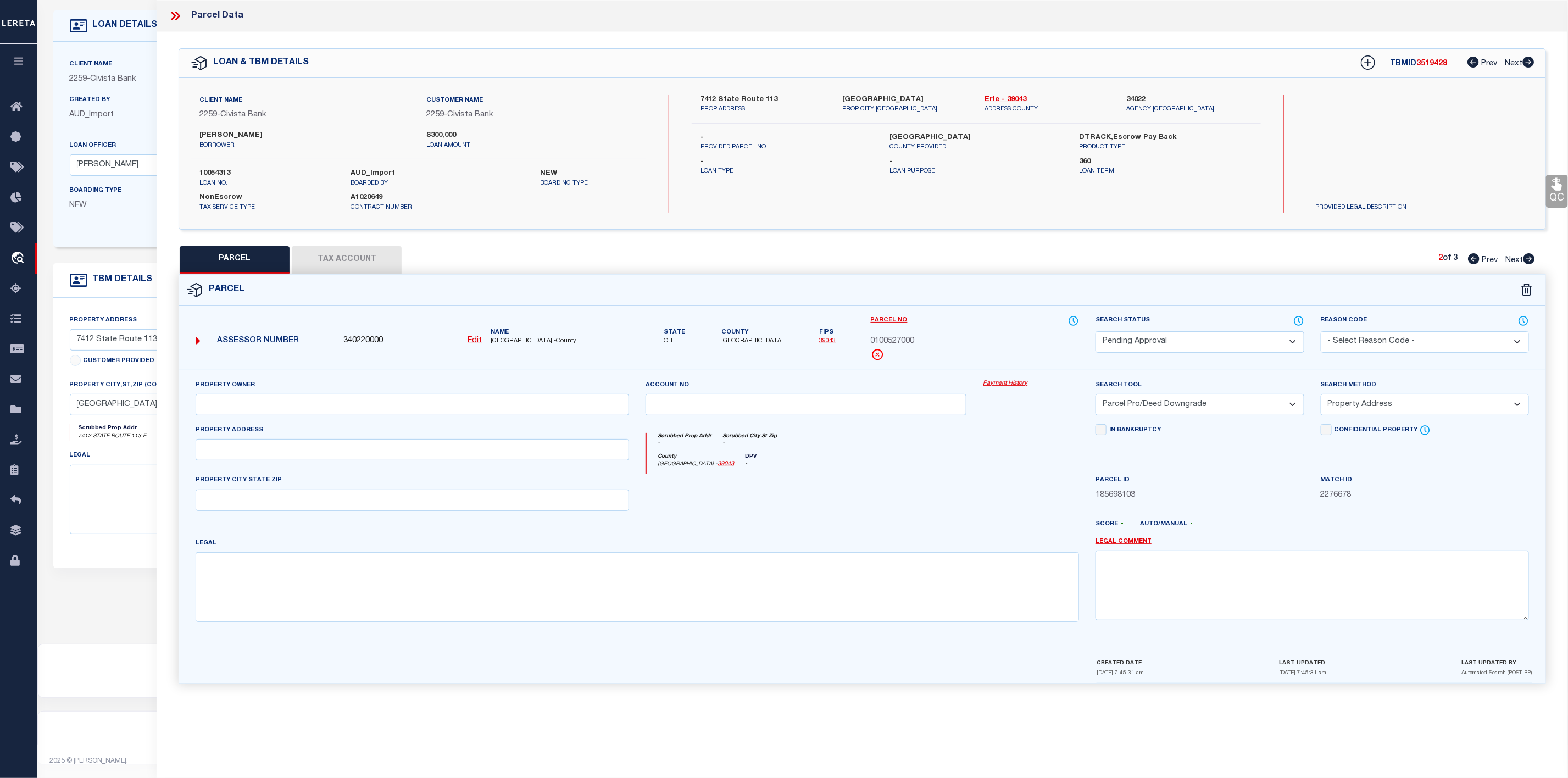
click at [1532, 263] on icon at bounding box center [1529, 259] width 11 height 11
select select "AS"
select select
checkbox input "false"
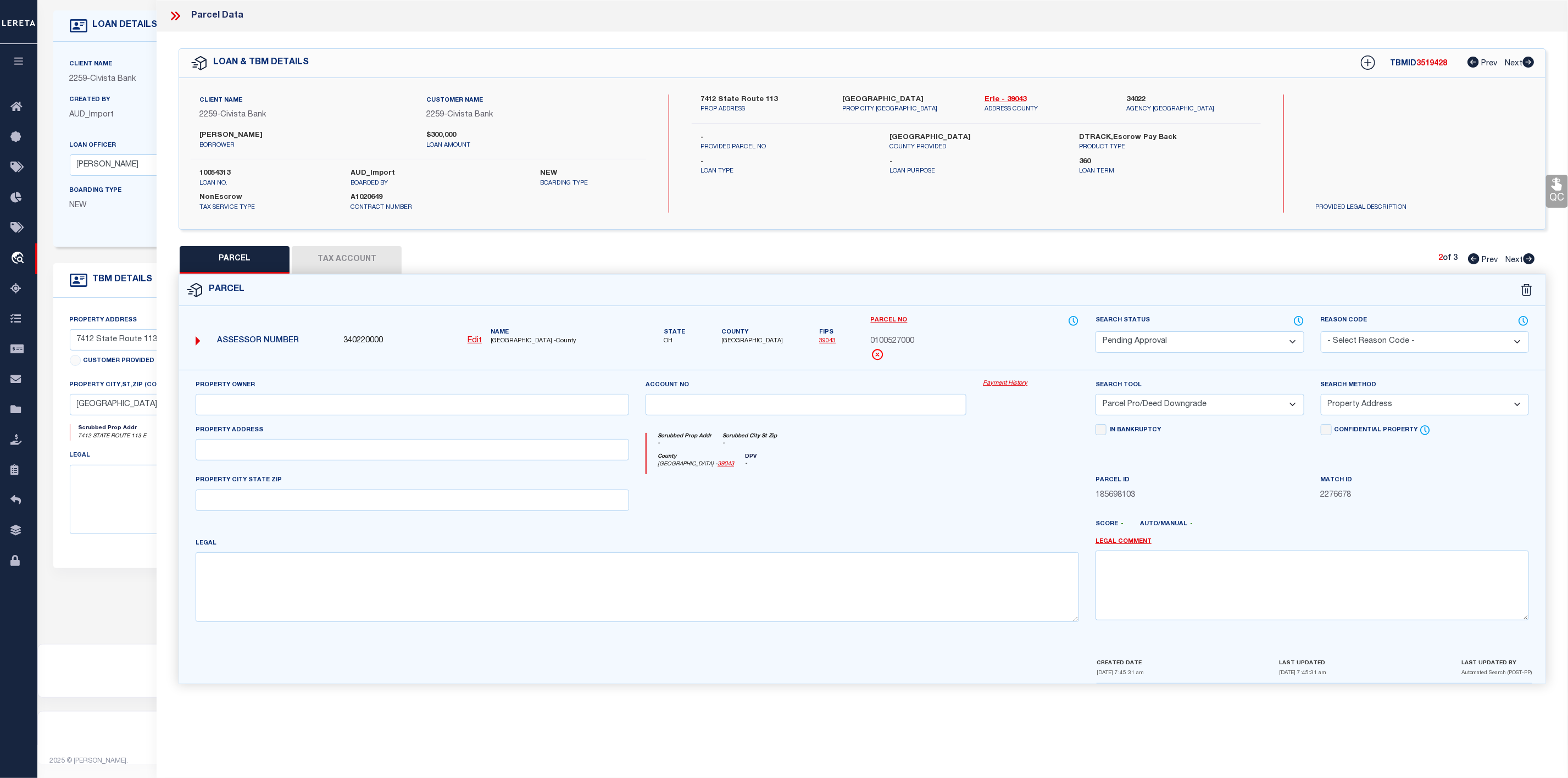
checkbox input "false"
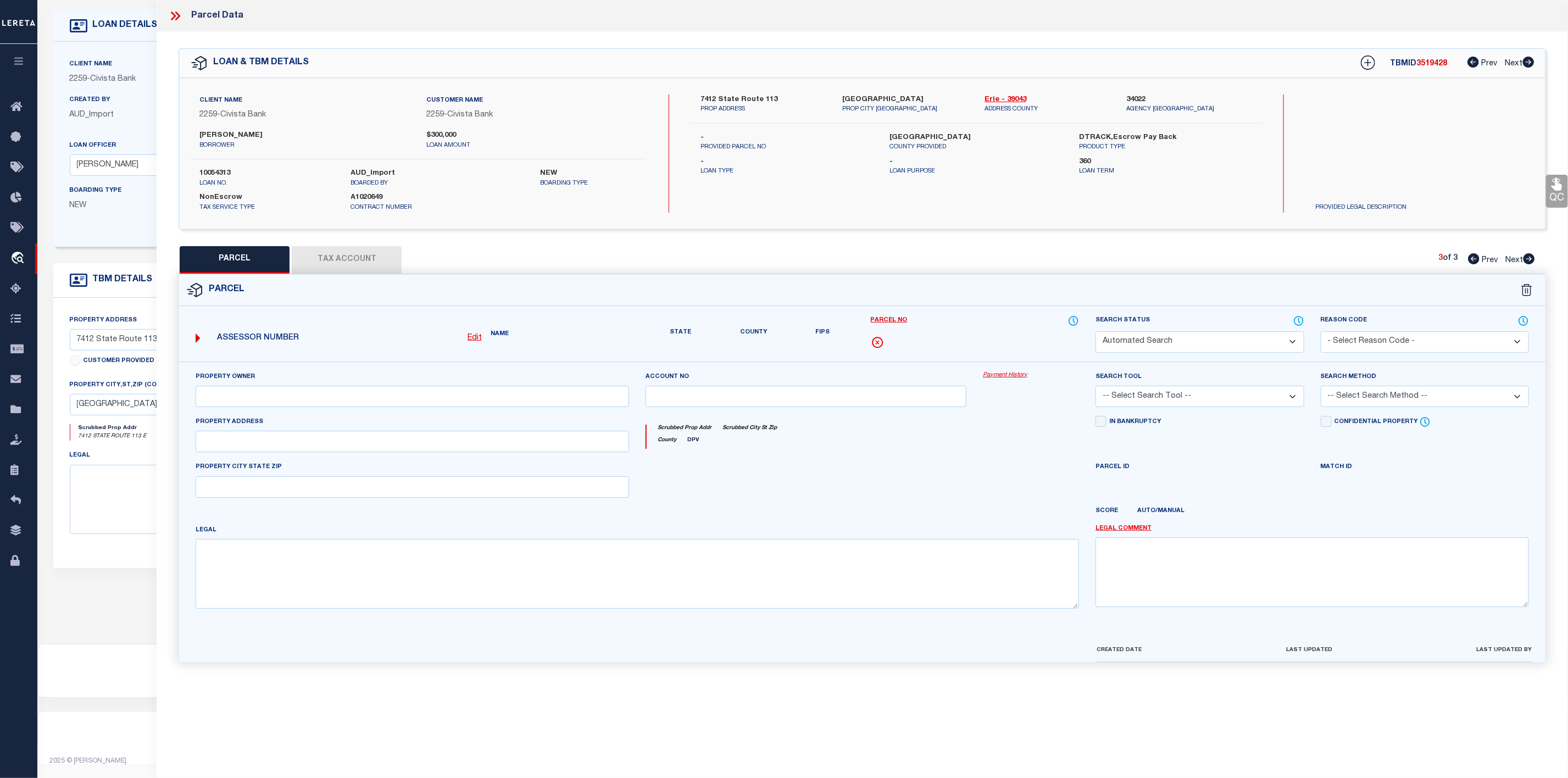
select select "PA"
select select "PRO"
select select "ADD"
checkbox input "false"
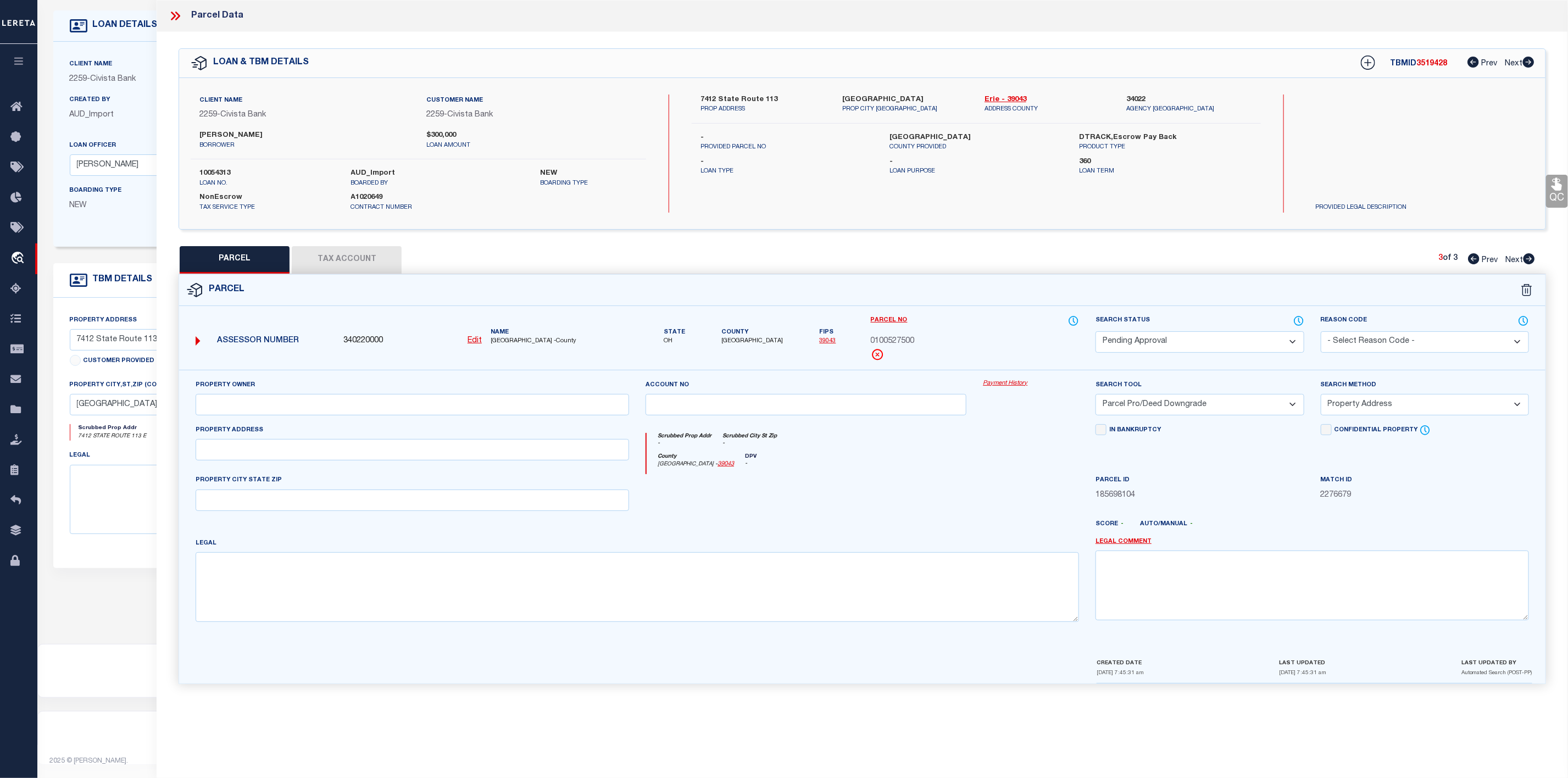
click at [208, 173] on label "10054313" at bounding box center [267, 174] width 135 height 11
copy label "10054313"
click at [1474, 258] on icon at bounding box center [1474, 259] width 11 height 11
select select "AS"
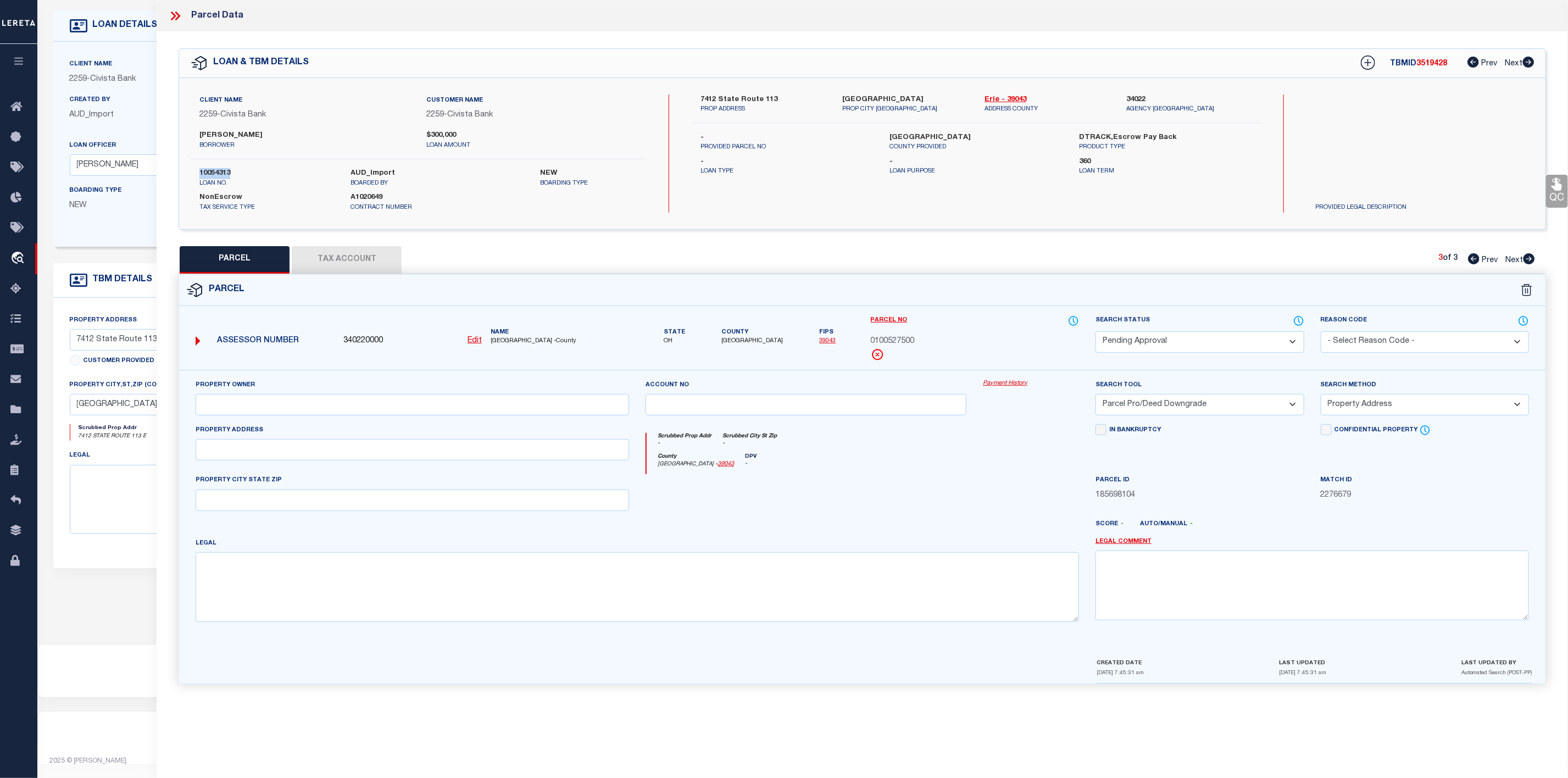
select select
checkbox input "false"
select select "PA"
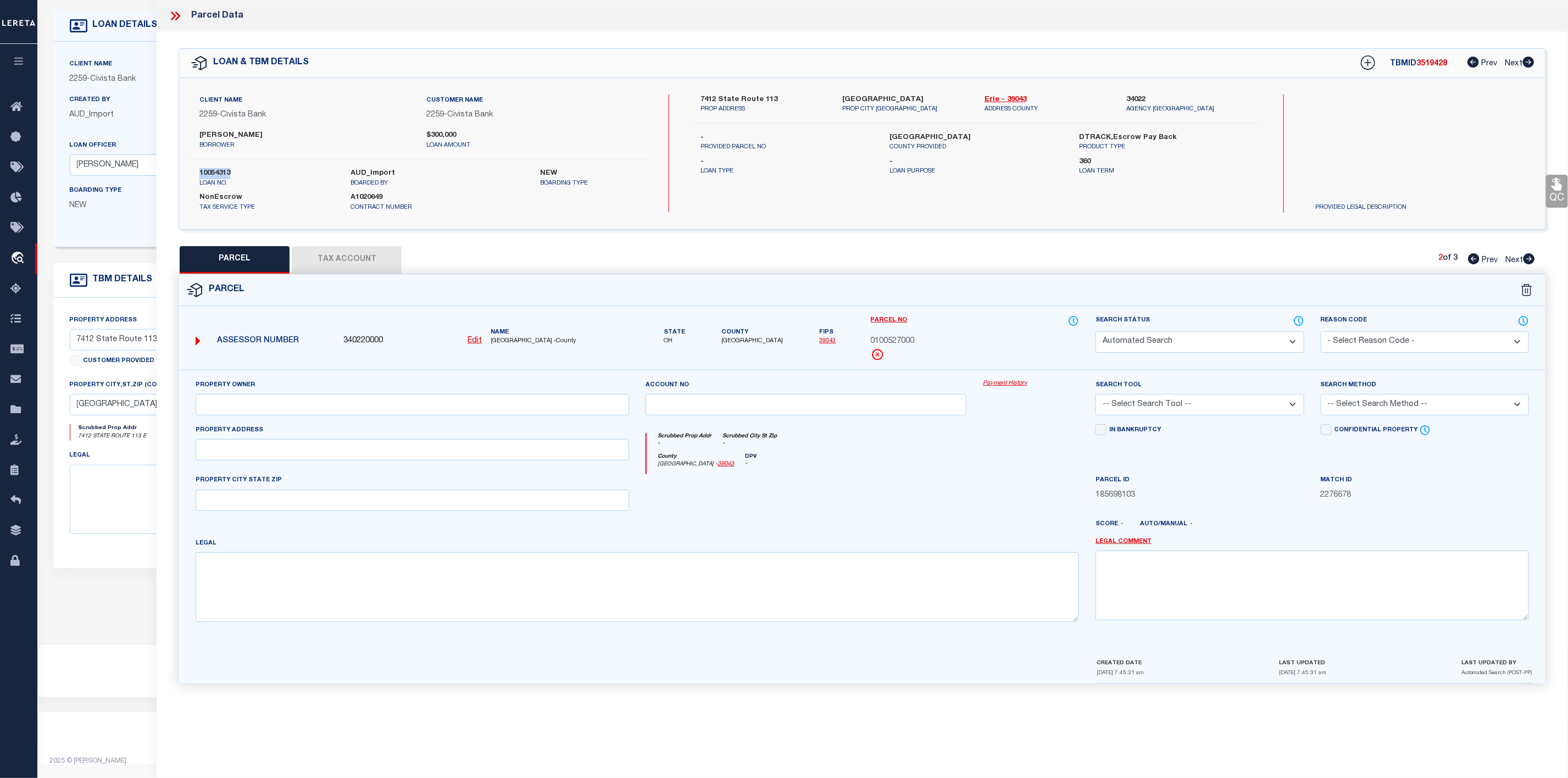
select select "PRO"
select select "ADD"
checkbox input "false"
click at [1474, 258] on icon at bounding box center [1474, 259] width 11 height 11
select select "AS"
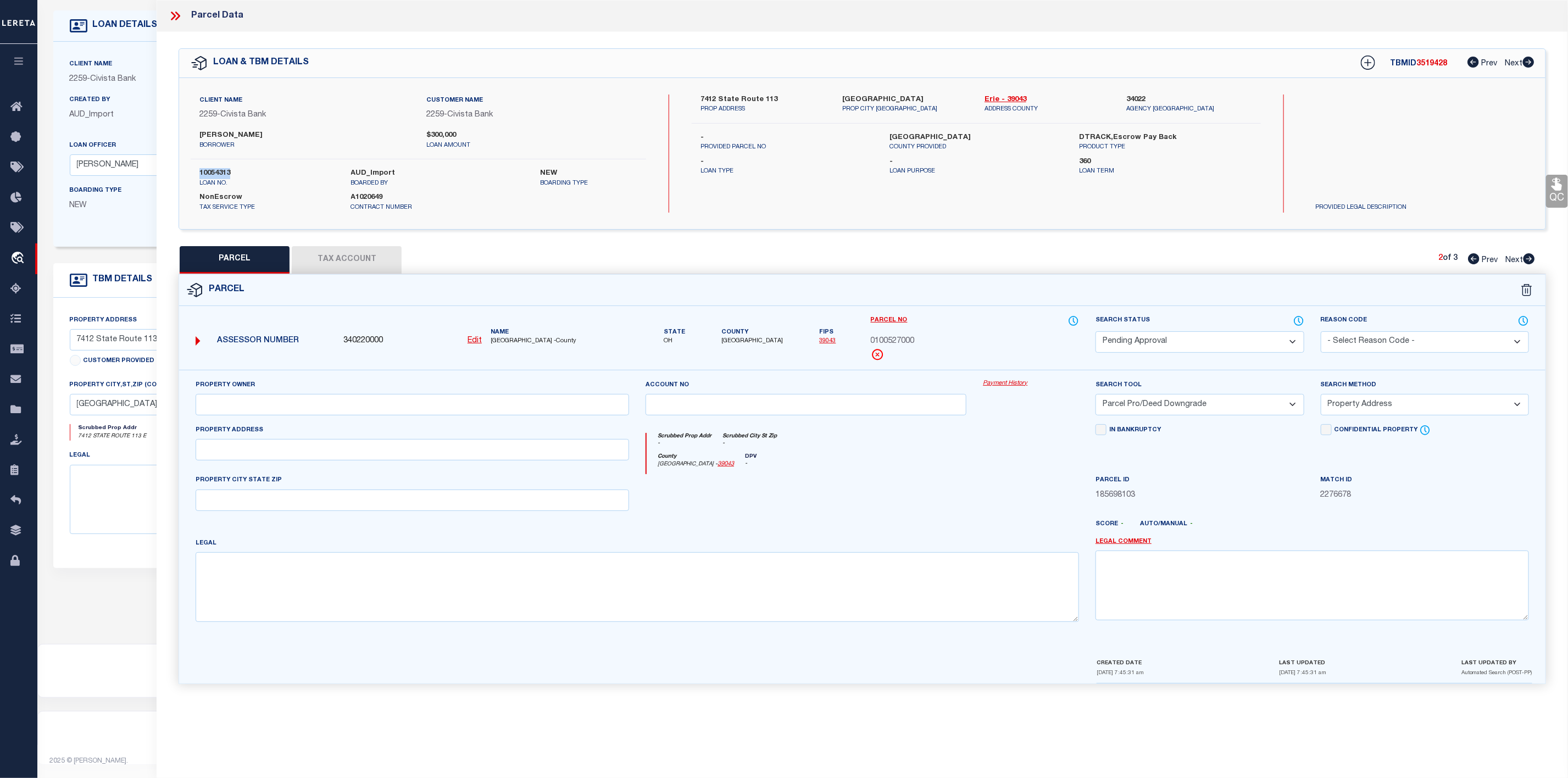
select select
checkbox input "false"
select select "PC"
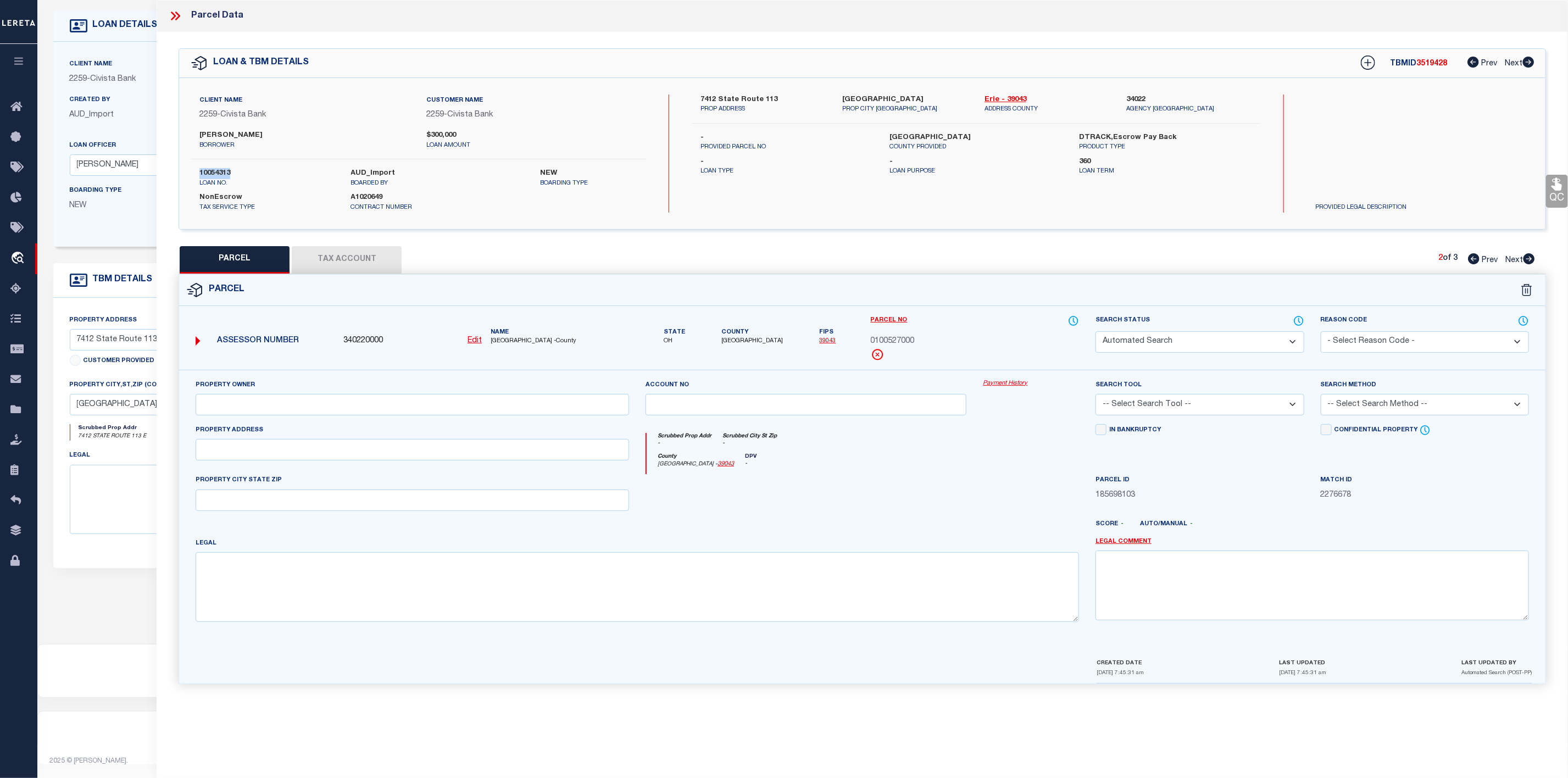
type input "KILBRIDE DOUGLAS S"
select select "AGW"
select select "ADD"
type input "7412 SR 113"
type input "BERLIN HEIGHTS OH 44814"
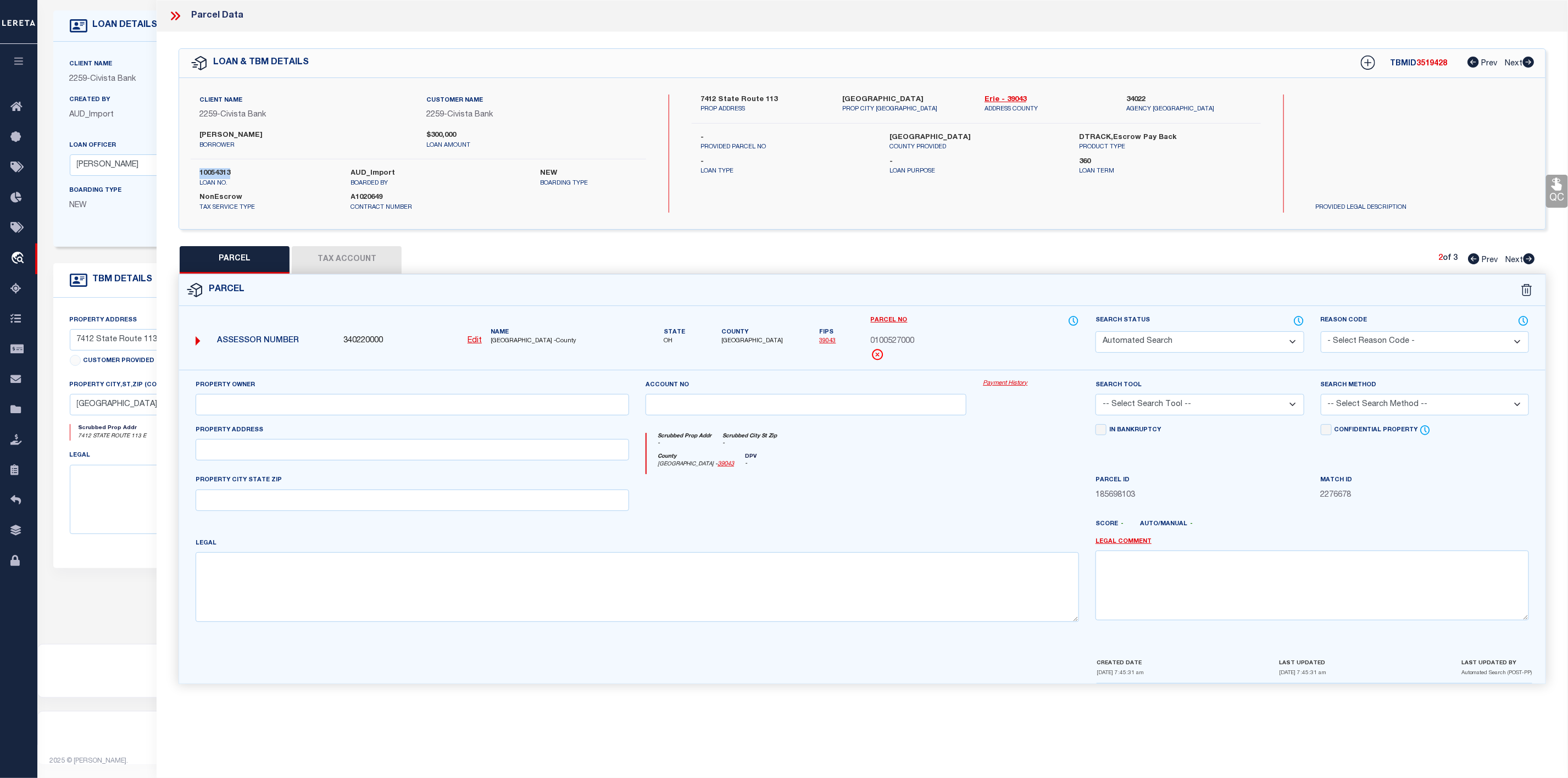
type textarea "1-4-E PT S OF RD 1.5579A"
click at [177, 10] on icon at bounding box center [175, 16] width 14 height 14
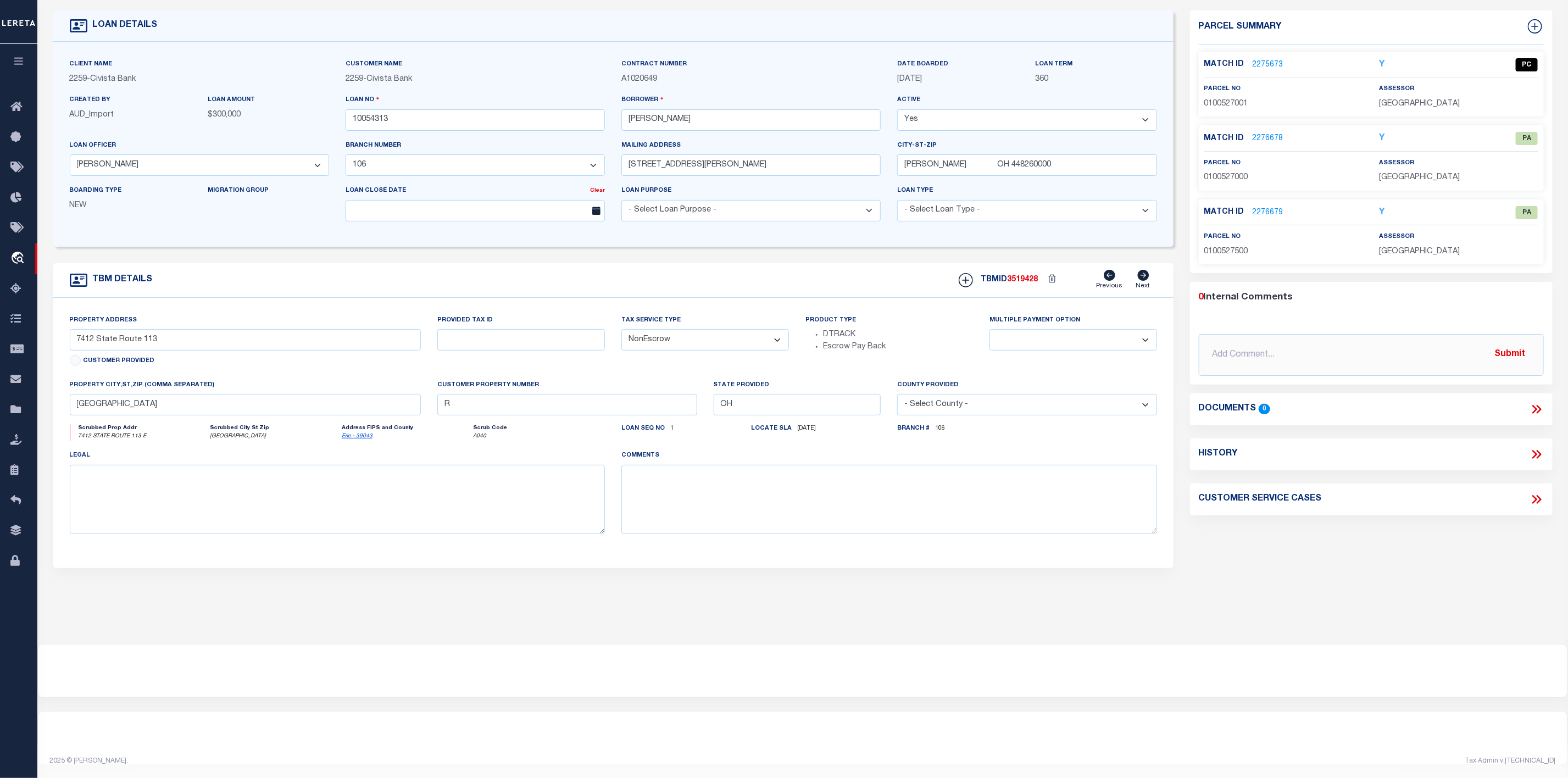
click at [177, 19] on div "LOAN DETAILS" at bounding box center [613, 26] width 1120 height 32
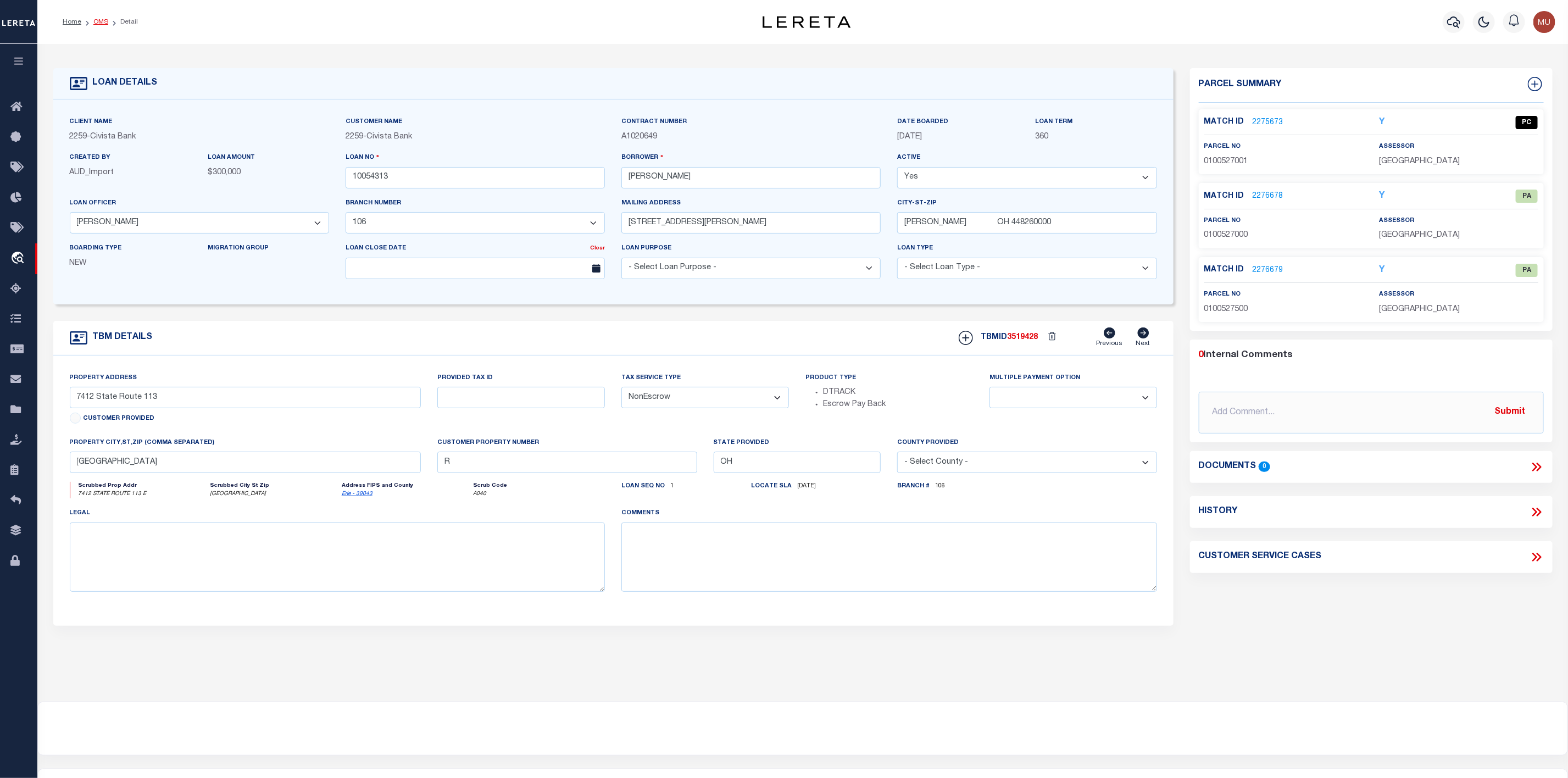
click at [96, 22] on link "OMS" at bounding box center [100, 22] width 15 height 6
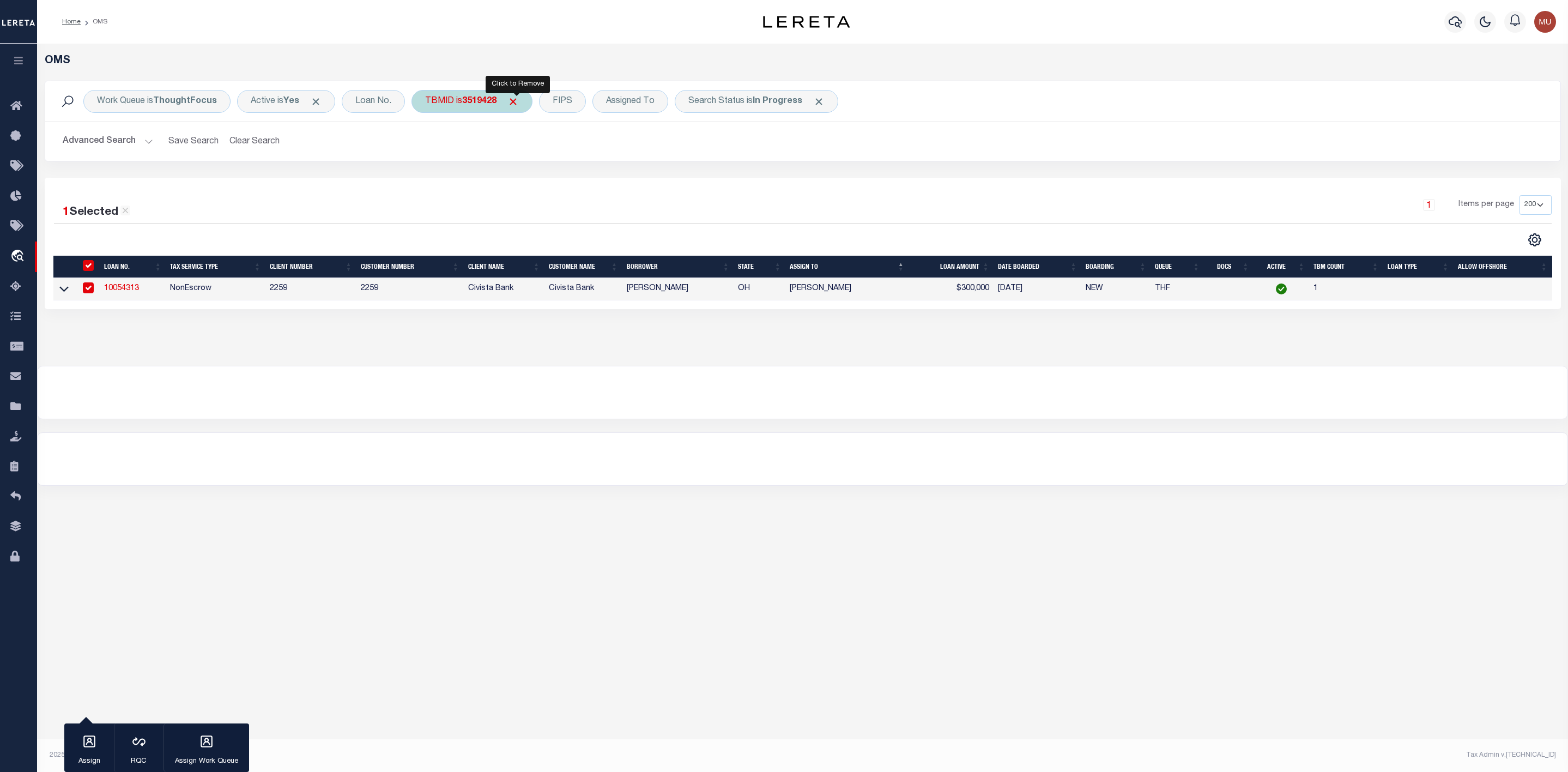
click at [519, 102] on span "Click to Remove" at bounding box center [513, 101] width 11 height 11
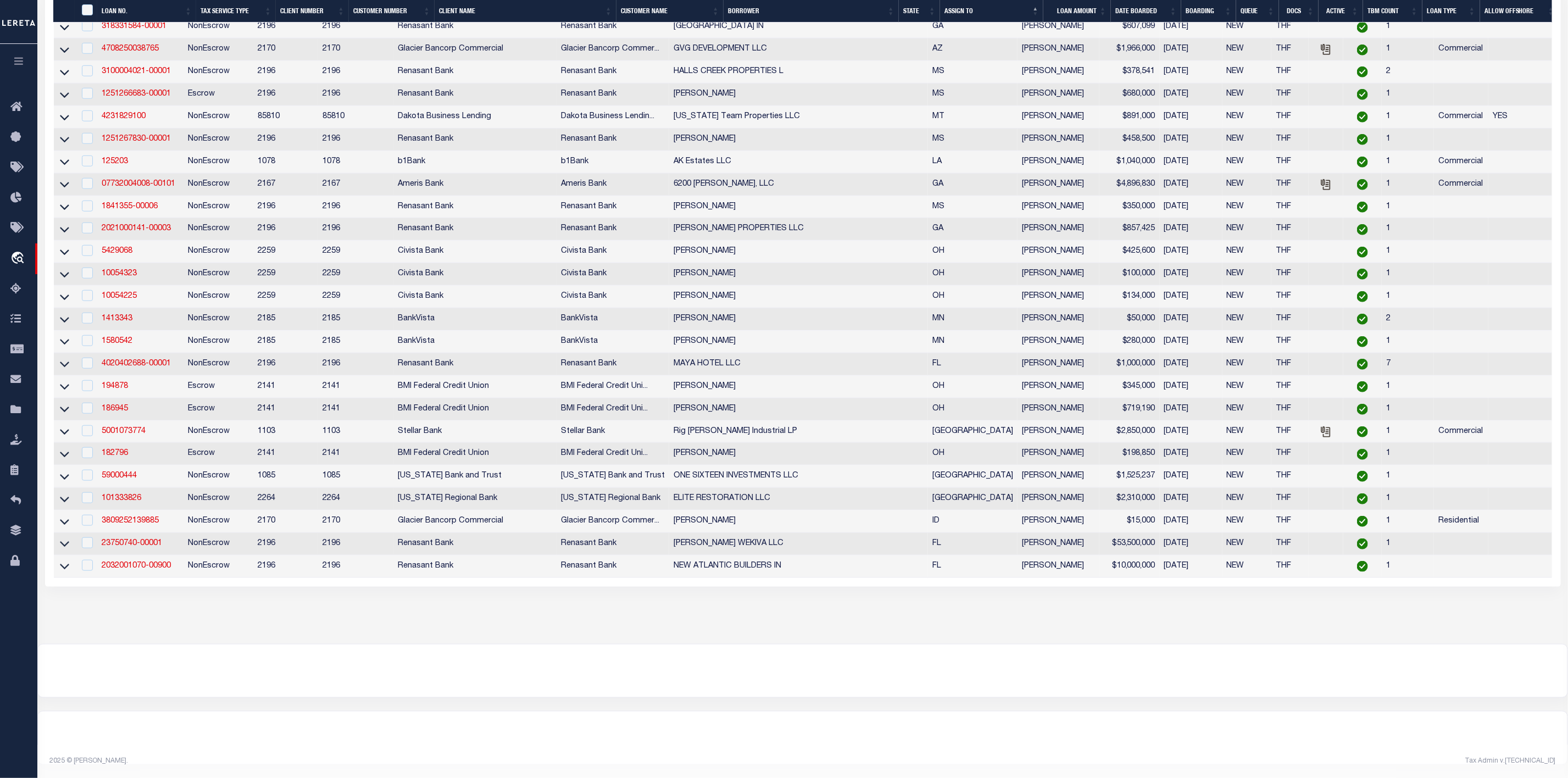
scroll to position [3809, 0]
